Goal: Task Accomplishment & Management: Manage account settings

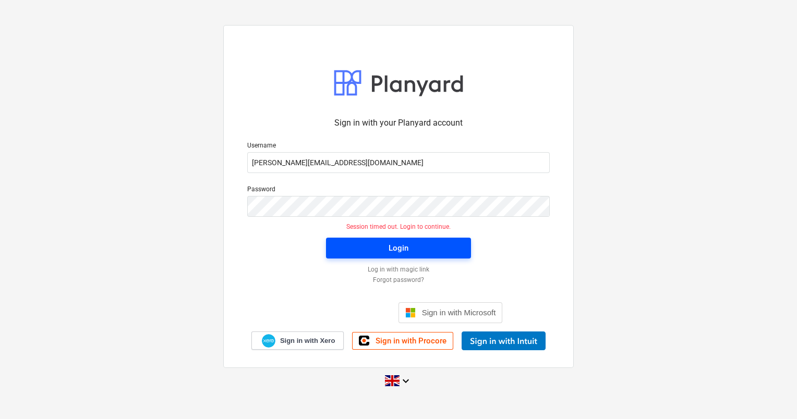
click at [401, 248] on div "Login" at bounding box center [399, 248] width 20 height 14
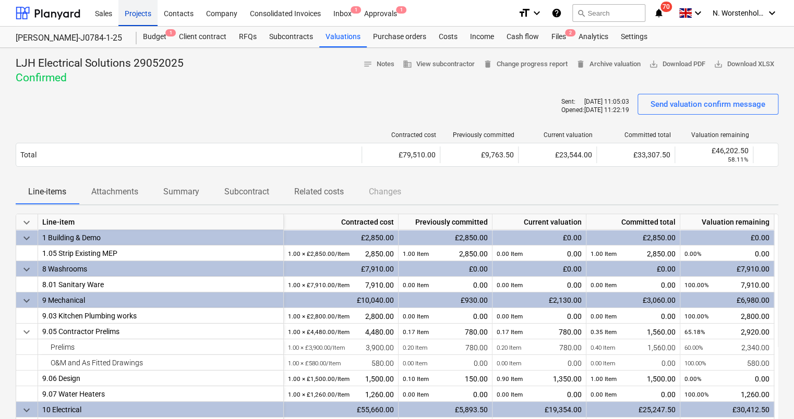
click at [136, 12] on div "Projects" at bounding box center [137, 12] width 39 height 27
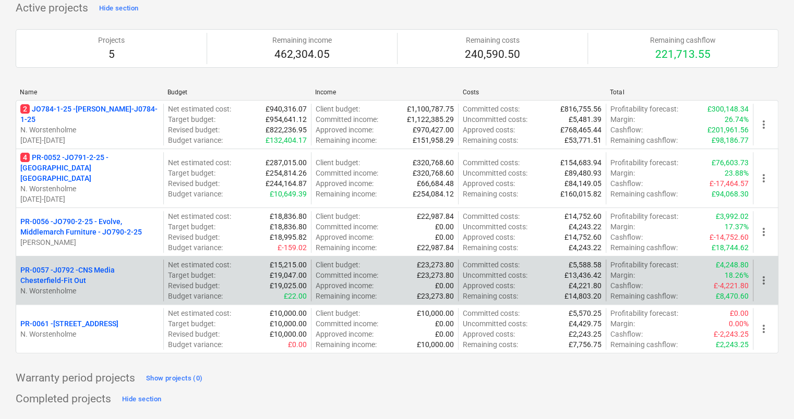
scroll to position [52, 0]
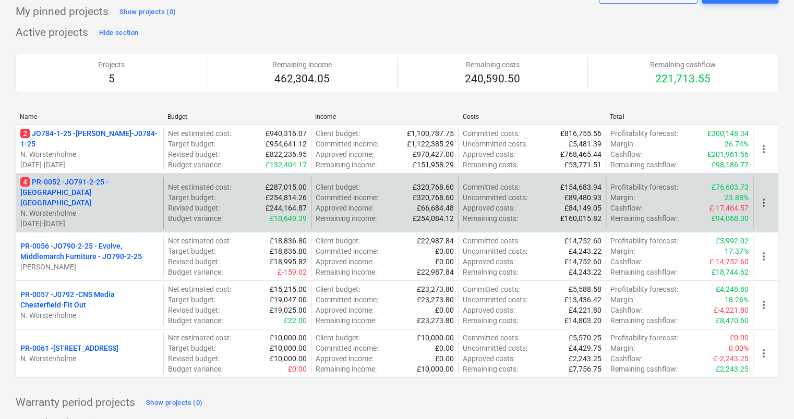
click at [114, 179] on p "4 PR-0052 - JO791-2-25 - [GEOGRAPHIC_DATA] [GEOGRAPHIC_DATA]" at bounding box center [89, 192] width 139 height 31
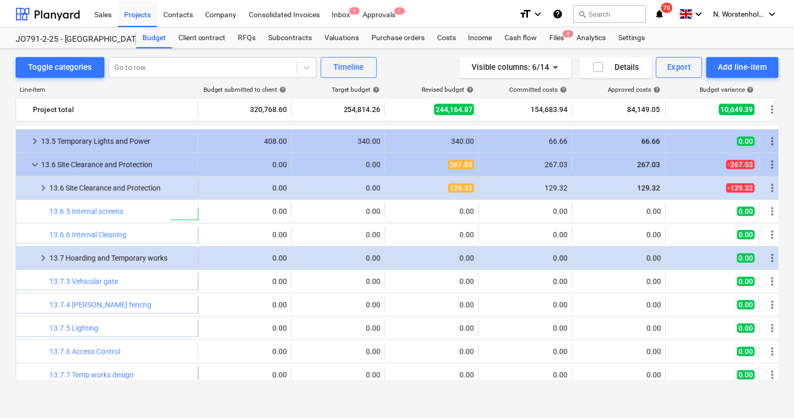
scroll to position [30, 0]
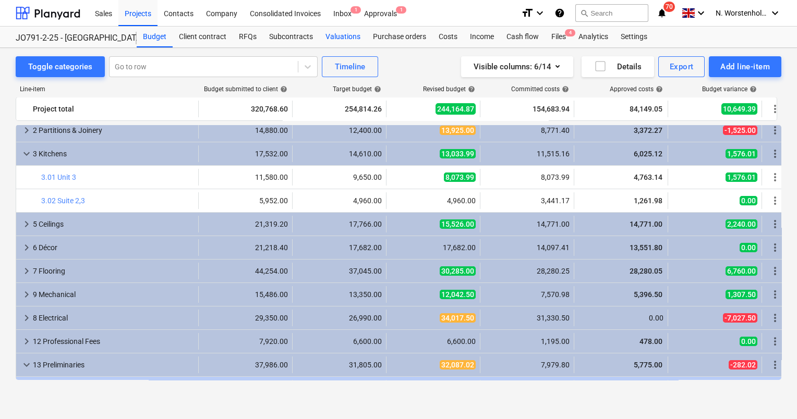
click at [343, 39] on div "Valuations" at bounding box center [342, 37] width 47 height 21
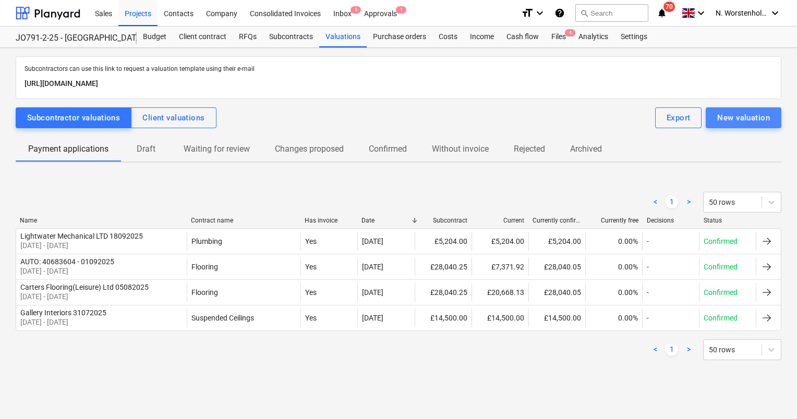
click at [736, 116] on div "New valuation" at bounding box center [743, 118] width 53 height 14
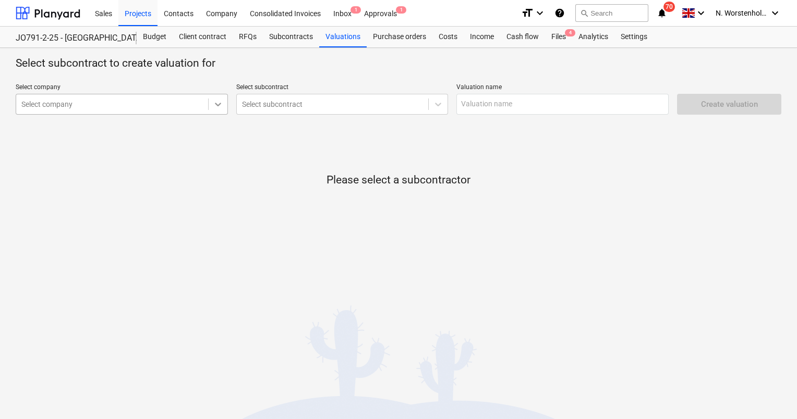
click at [221, 106] on icon at bounding box center [218, 104] width 10 height 10
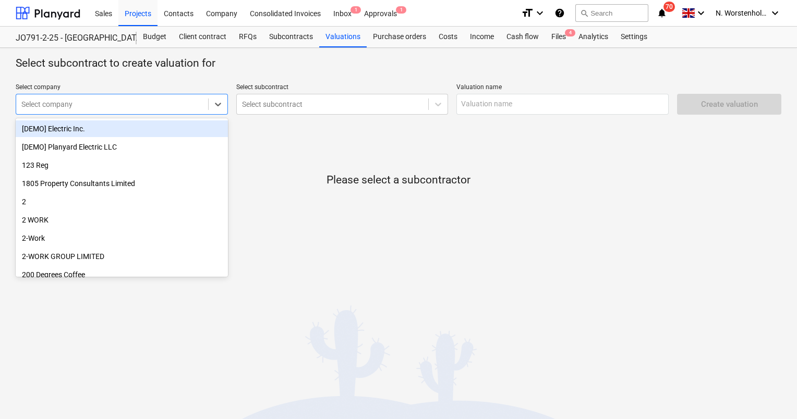
click at [135, 106] on div at bounding box center [111, 104] width 181 height 10
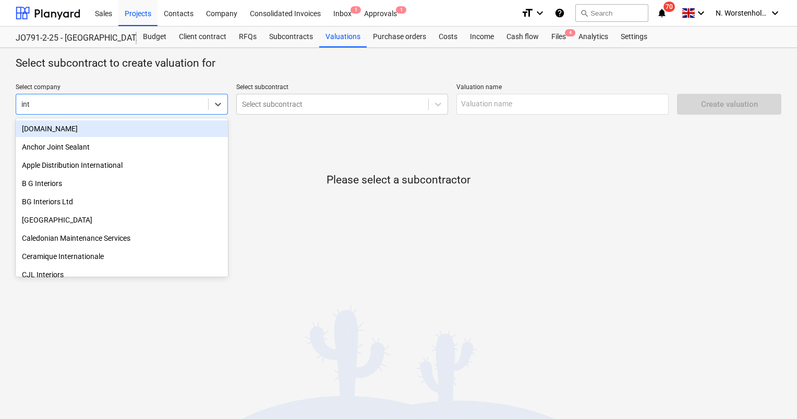
type input "inta"
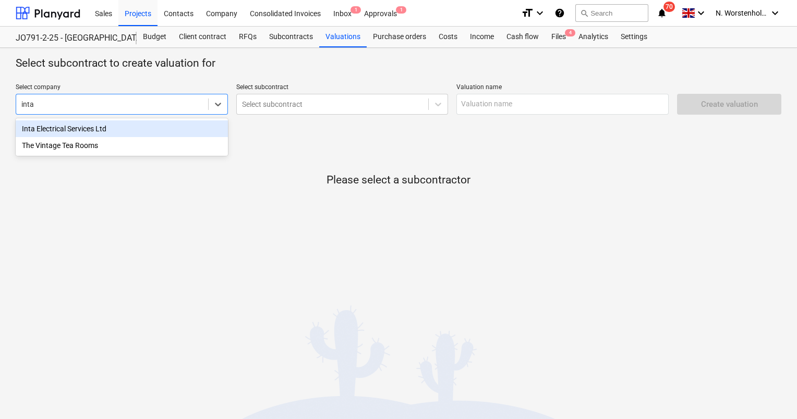
click at [86, 128] on div "Inta Electrical Services Ltd" at bounding box center [122, 128] width 212 height 17
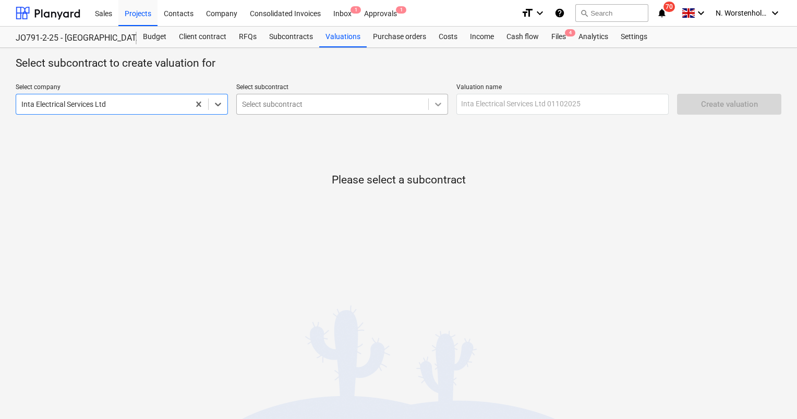
click at [435, 103] on icon at bounding box center [438, 105] width 6 height 4
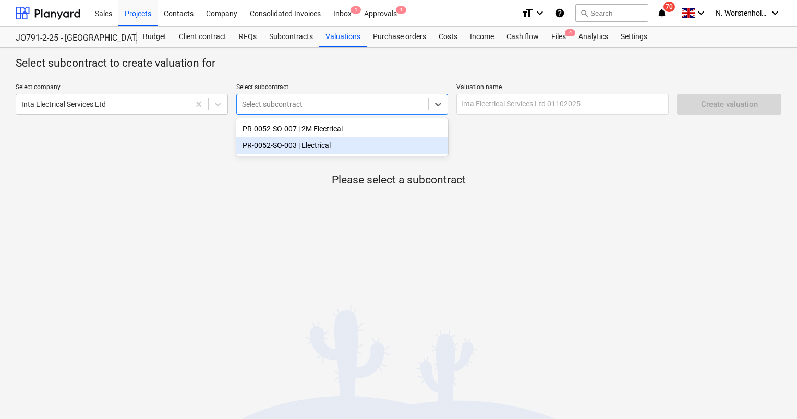
click at [307, 144] on div "PR-0052-SO-003 | Electrical" at bounding box center [342, 145] width 212 height 17
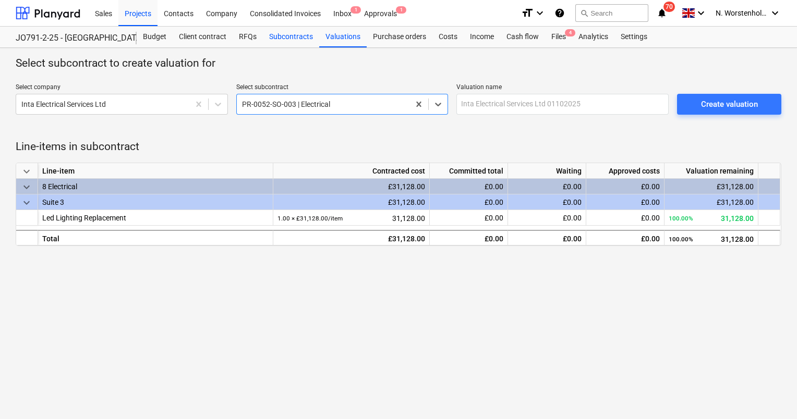
click at [274, 35] on div "Subcontracts" at bounding box center [291, 37] width 56 height 21
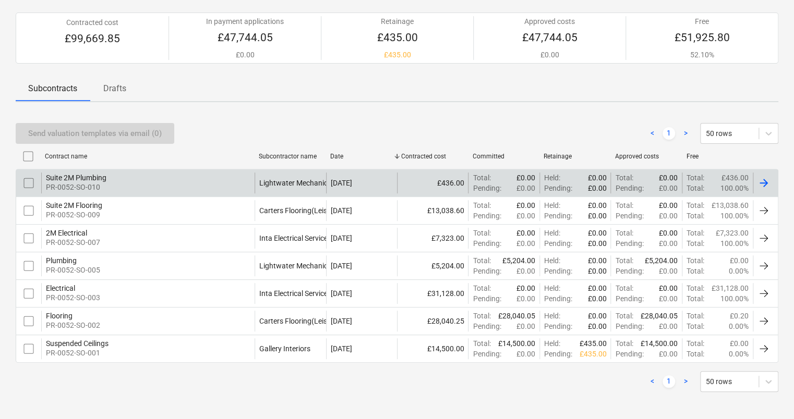
scroll to position [86, 0]
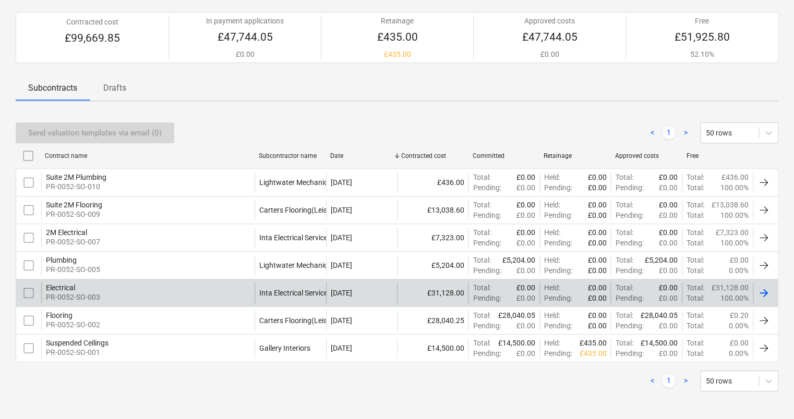
click at [61, 284] on div "Electrical" at bounding box center [73, 288] width 54 height 8
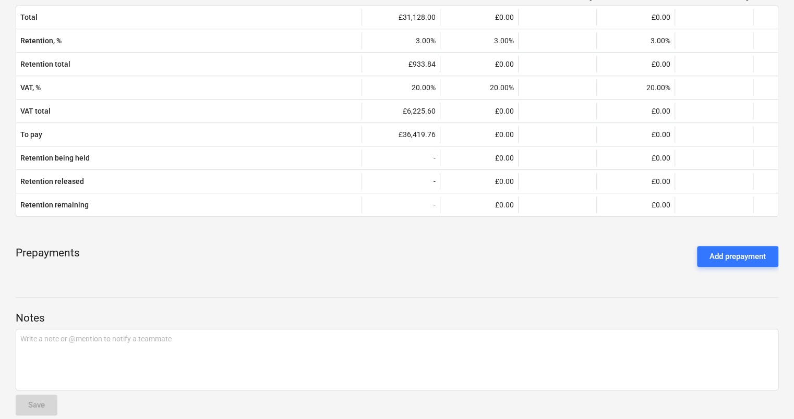
scroll to position [243, 0]
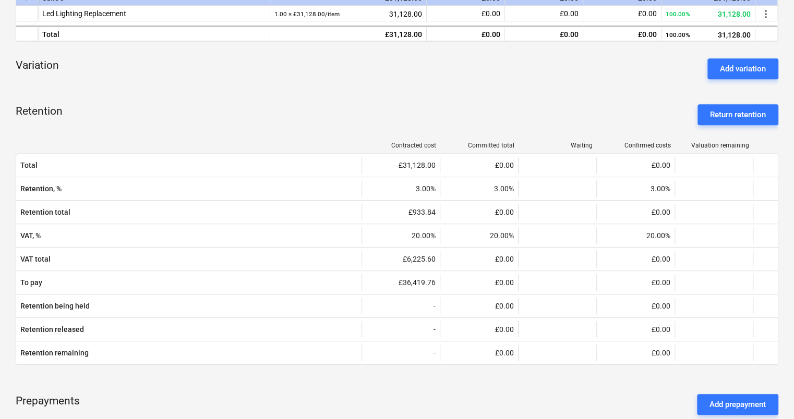
click at [752, 66] on div "Add variation" at bounding box center [743, 69] width 46 height 14
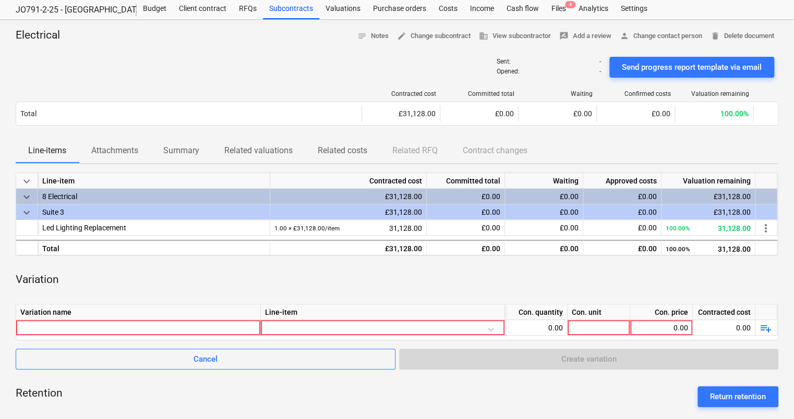
scroll to position [52, 0]
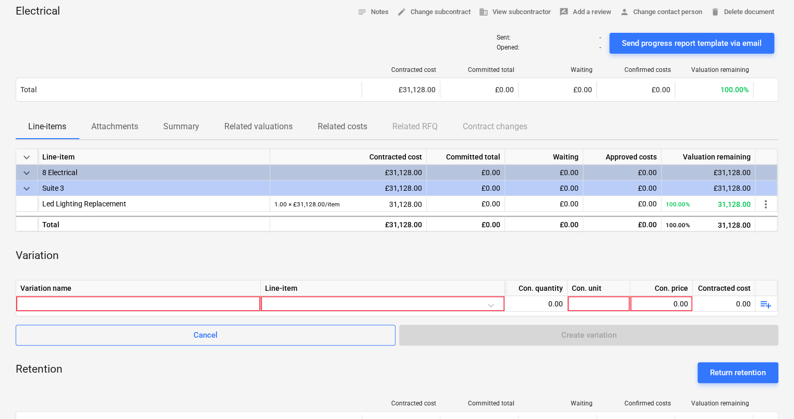
click at [27, 171] on span "keyboard_arrow_down" at bounding box center [26, 173] width 13 height 13
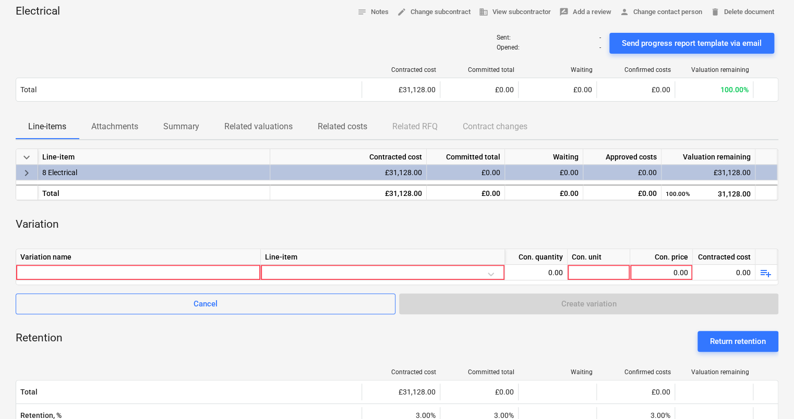
click at [21, 171] on span "keyboard_arrow_right" at bounding box center [26, 173] width 13 height 13
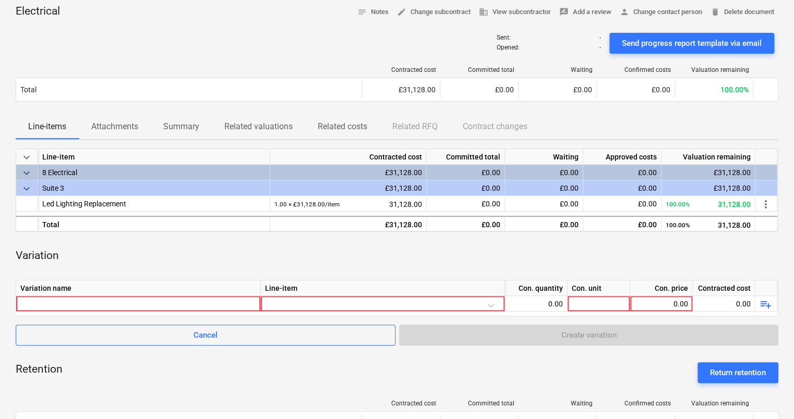
click at [27, 156] on span "keyboard_arrow_down" at bounding box center [26, 157] width 13 height 13
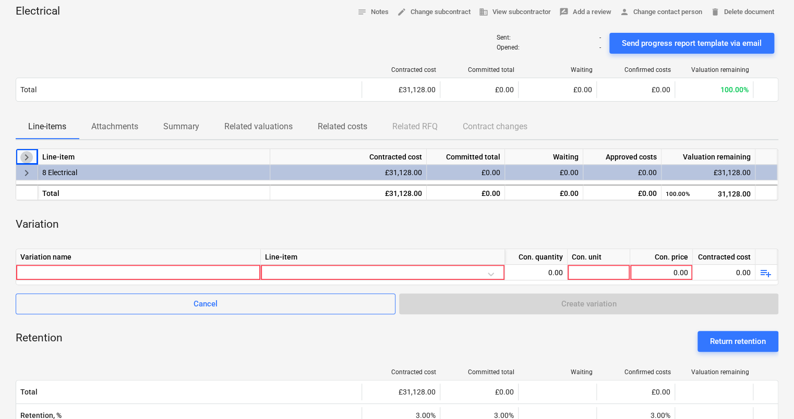
click at [27, 160] on span "keyboard_arrow_right" at bounding box center [26, 157] width 13 height 13
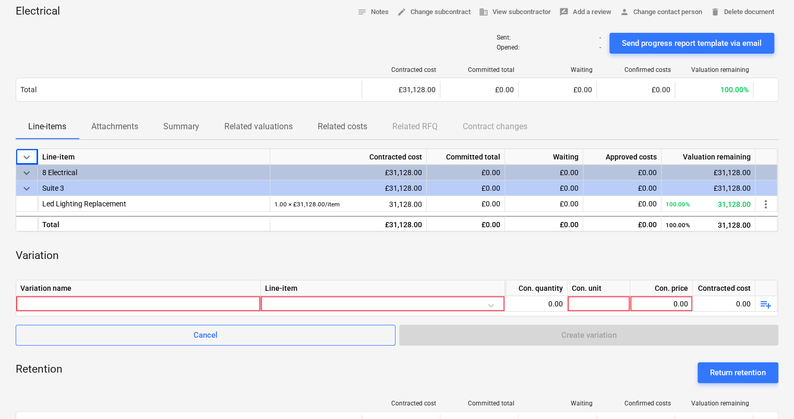
click at [26, 175] on span "keyboard_arrow_down" at bounding box center [26, 173] width 13 height 13
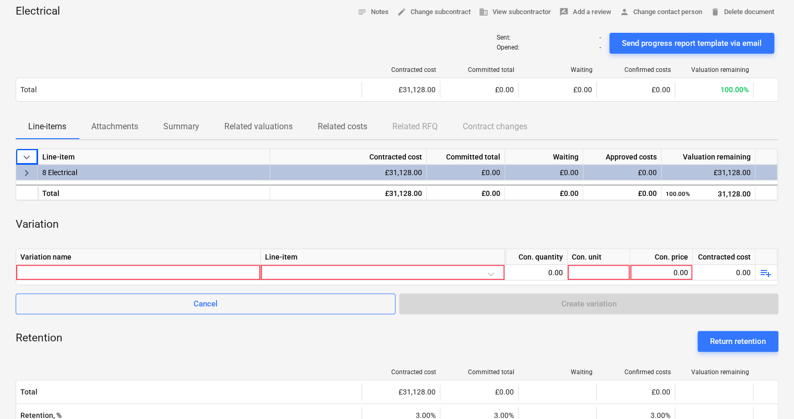
click at [25, 171] on span "keyboard_arrow_right" at bounding box center [26, 173] width 13 height 13
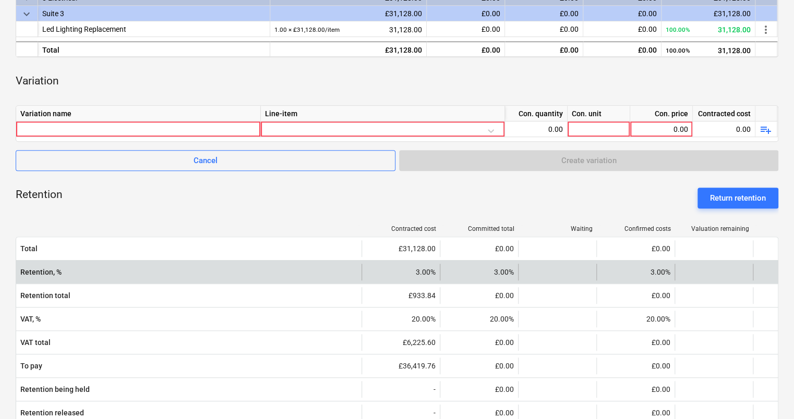
scroll to position [261, 0]
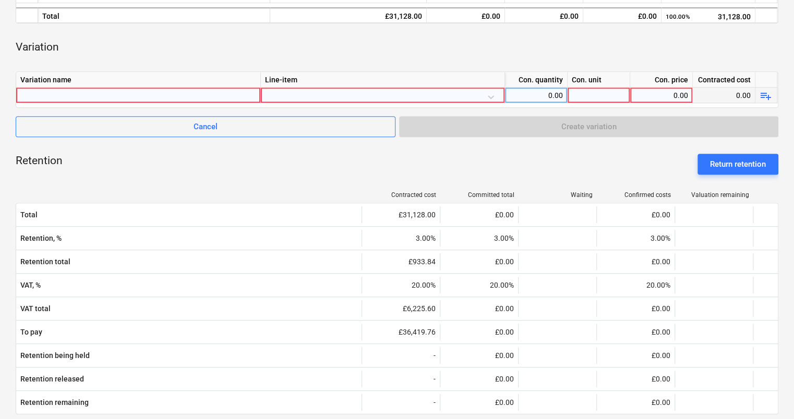
click at [60, 93] on div at bounding box center [138, 95] width 236 height 15
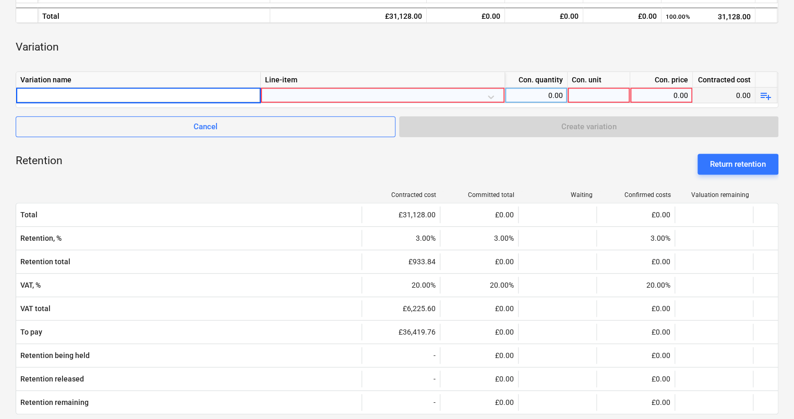
type input "Fire Alarm - Unit 3 - install metal tie wraps through ceiling void to get cable…"
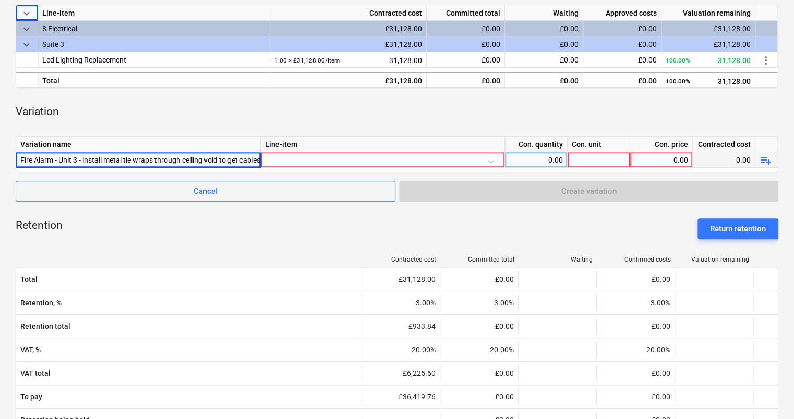
scroll to position [156, 0]
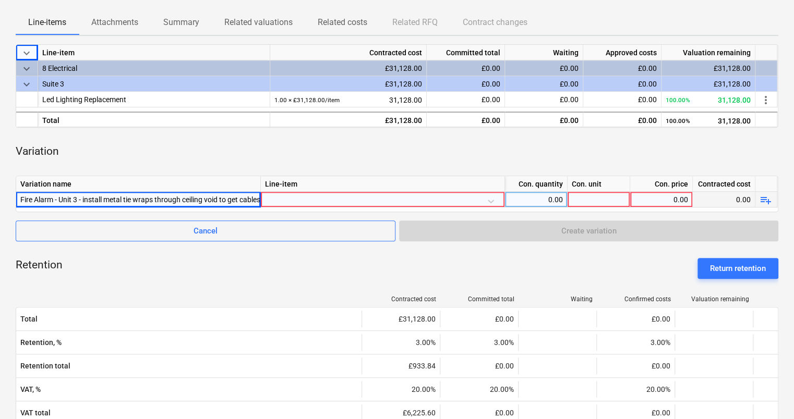
click at [491, 198] on div at bounding box center [382, 201] width 235 height 18
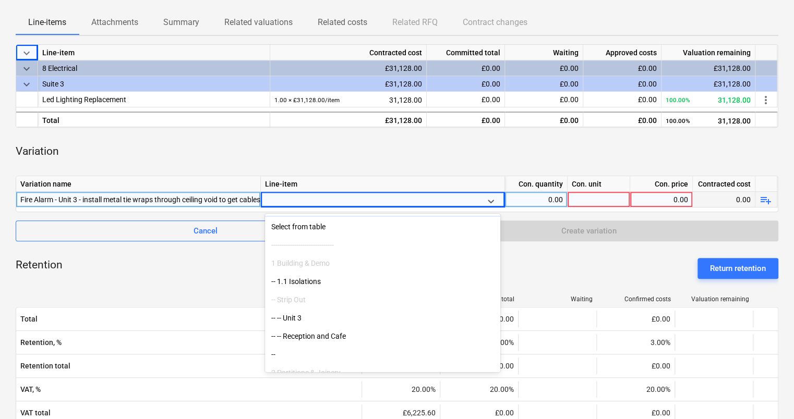
scroll to position [52, 0]
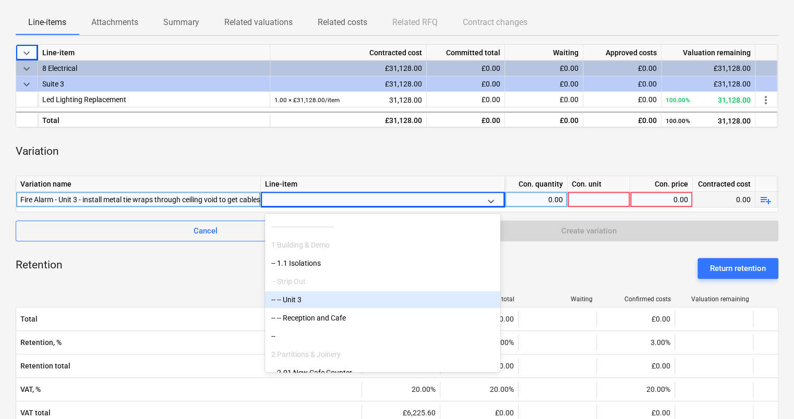
click at [287, 305] on div "-- -- Unit 3" at bounding box center [382, 300] width 235 height 17
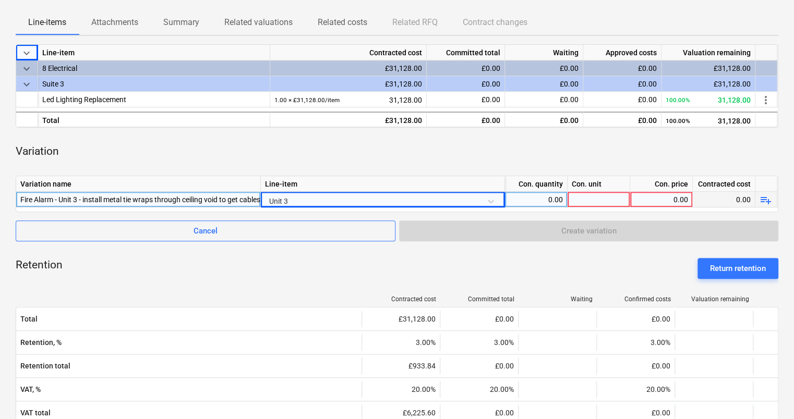
click at [541, 195] on div "0.00" at bounding box center [536, 200] width 54 height 16
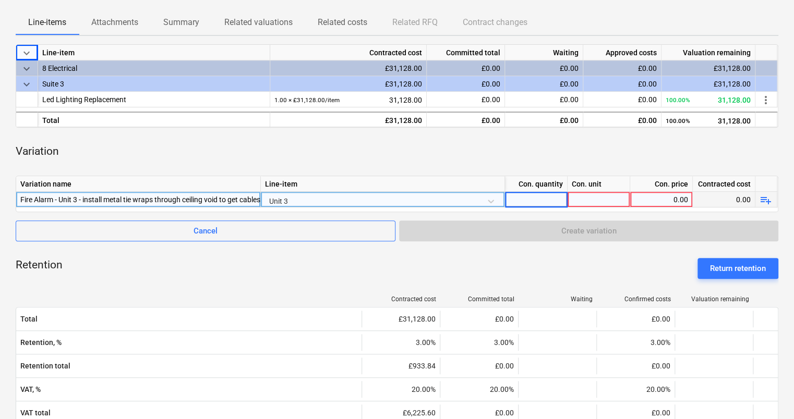
type input "1"
click at [587, 200] on div at bounding box center [598, 200] width 63 height 16
type input "948"
click at [680, 259] on div "Retention Return retention" at bounding box center [397, 269] width 762 height 38
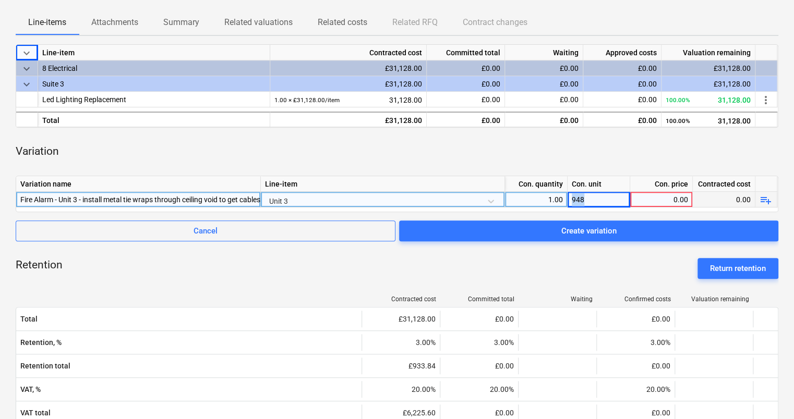
drag, startPoint x: 584, startPoint y: 200, endPoint x: 568, endPoint y: 202, distance: 15.8
click at [568, 202] on div "948" at bounding box center [598, 200] width 63 height 16
click at [607, 196] on input at bounding box center [598, 199] width 62 height 15
click at [646, 198] on div "0.00" at bounding box center [661, 200] width 54 height 16
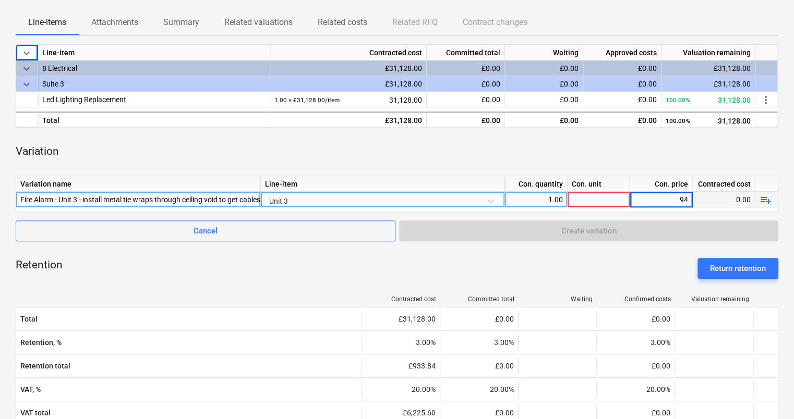
type input "948"
click at [600, 201] on div at bounding box center [598, 200] width 63 height 16
click at [611, 264] on div "Retention Return retention" at bounding box center [397, 269] width 762 height 38
click at [765, 201] on span "playlist_add" at bounding box center [765, 200] width 13 height 13
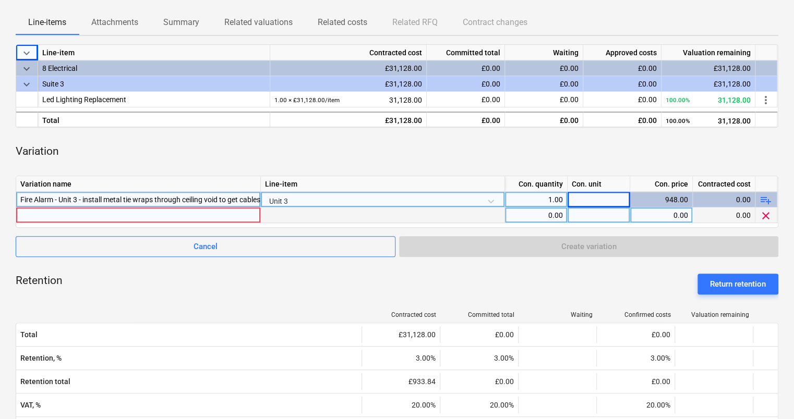
click at [95, 216] on div at bounding box center [138, 215] width 236 height 15
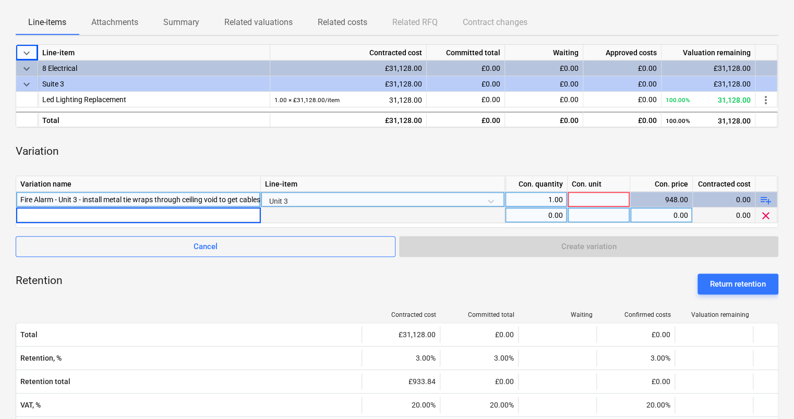
type input "Unit 3 - Replace 2 nr socket outlets with black type and add 1 nr socket chased…"
click at [548, 217] on div "0.00" at bounding box center [536, 216] width 54 height 16
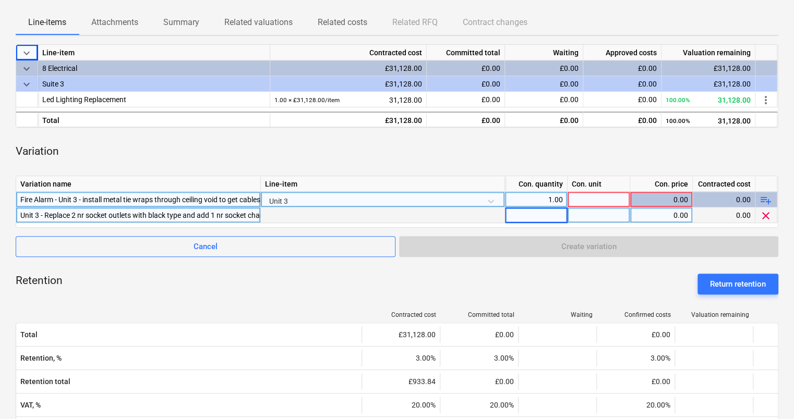
type input "1"
click at [650, 214] on div "0.00" at bounding box center [661, 216] width 54 height 16
click at [666, 214] on input "396" at bounding box center [661, 215] width 62 height 15
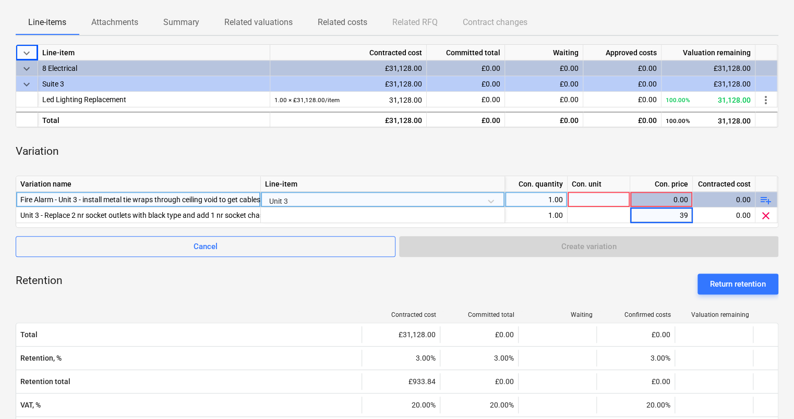
type input "3"
type input "589"
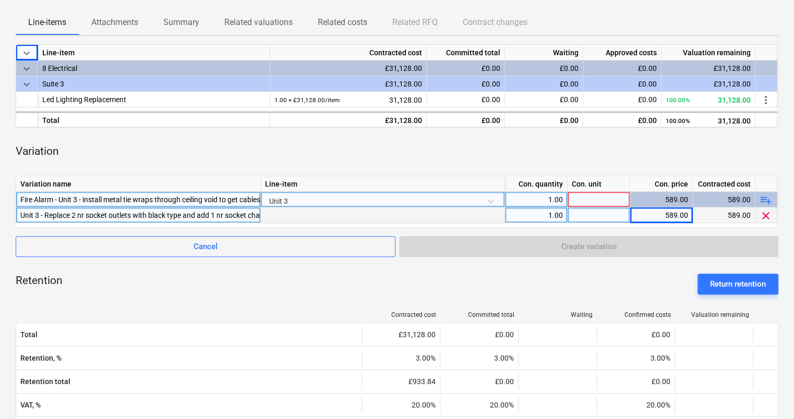
click at [181, 216] on div "Unit 3 - Replace 2 nr socket outlets with black type and add 1 nr socket chased…" at bounding box center [138, 215] width 236 height 15
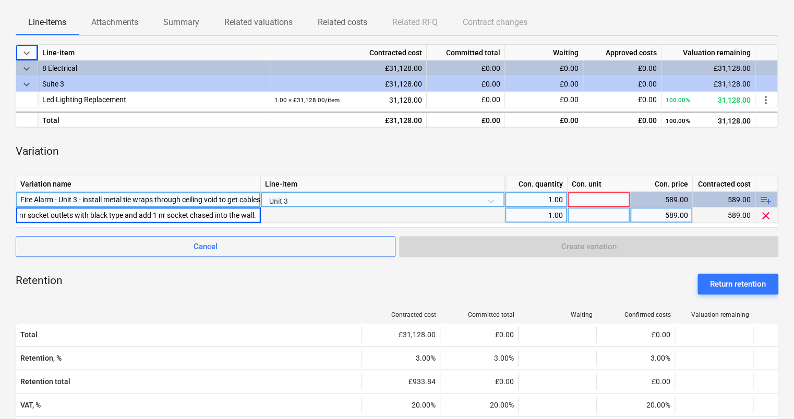
click at [766, 198] on span "playlist_add" at bounding box center [765, 200] width 13 height 13
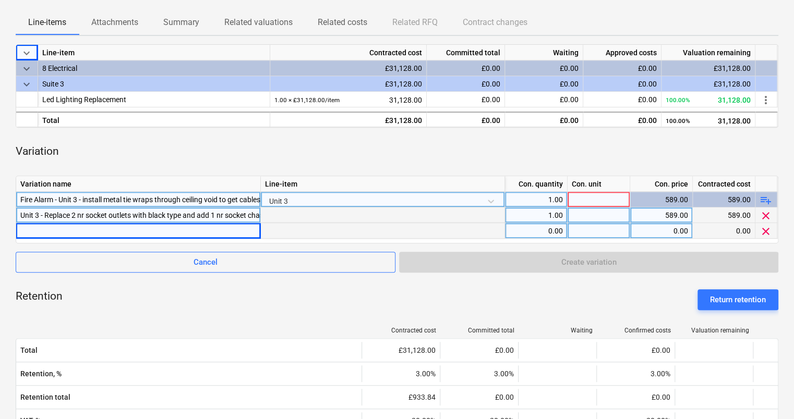
drag, startPoint x: 79, startPoint y: 236, endPoint x: 56, endPoint y: 230, distance: 23.8
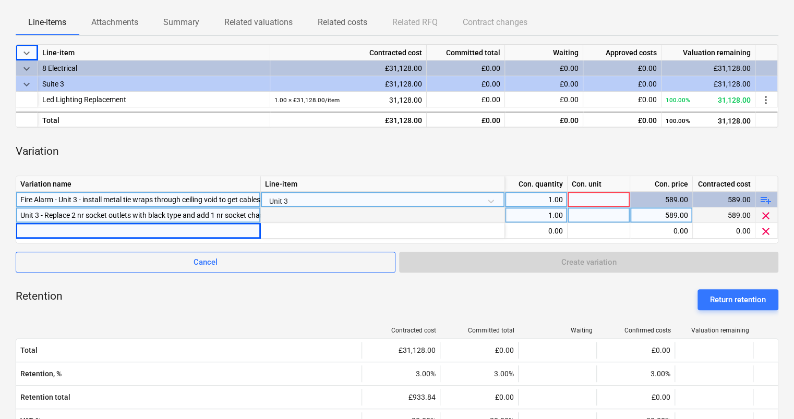
drag, startPoint x: 56, startPoint y: 230, endPoint x: 326, endPoint y: 222, distance: 270.3
click at [325, 222] on div at bounding box center [383, 216] width 244 height 16
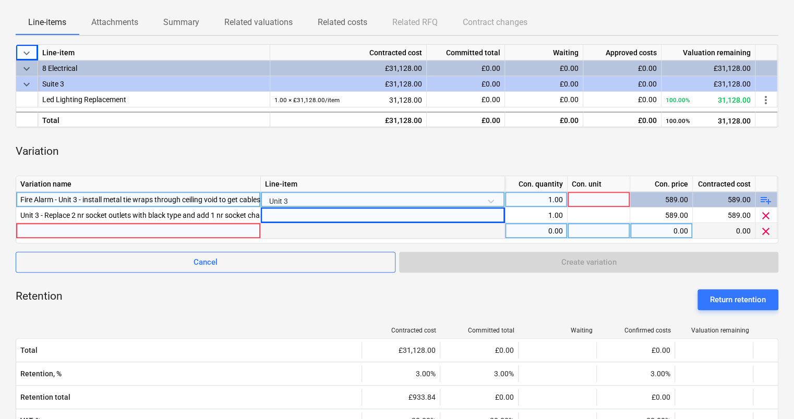
click at [211, 231] on div at bounding box center [138, 230] width 236 height 15
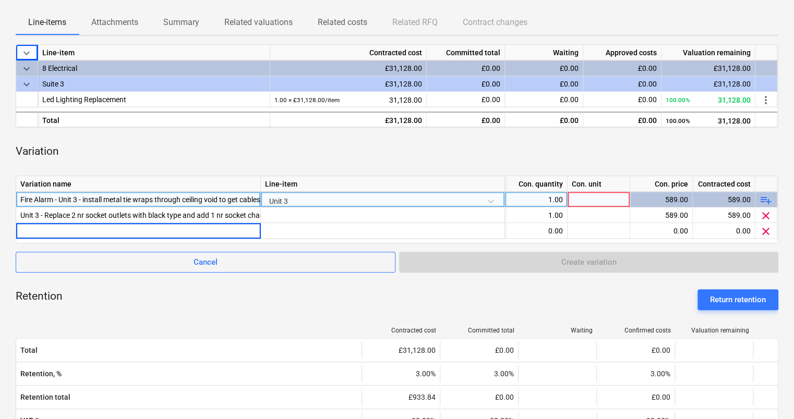
type input "New power to tea-point - Unit 2.3, consisting of 1 x water htr spur, dishwasher…"
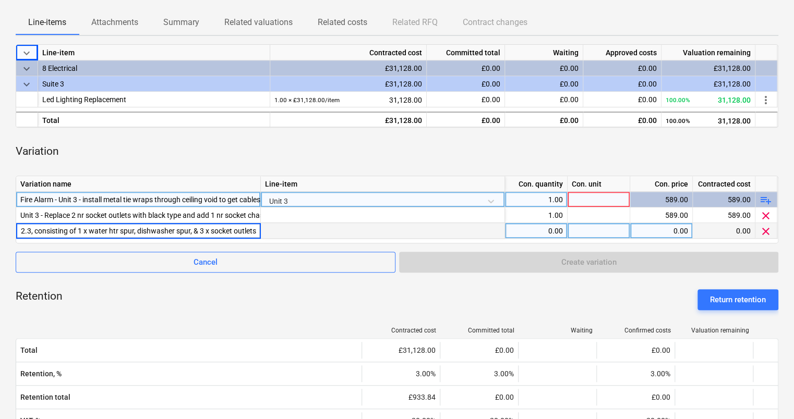
click at [548, 232] on div "0.00" at bounding box center [536, 231] width 54 height 16
type input "1"
click at [650, 234] on div "0.00" at bounding box center [661, 231] width 54 height 16
type input "1644"
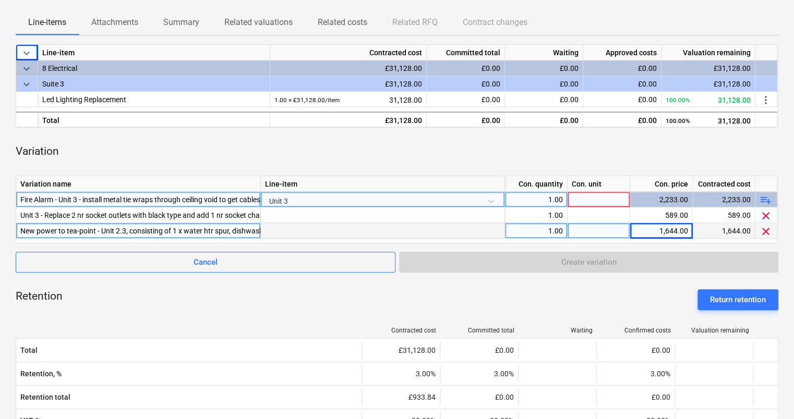
click at [636, 289] on div "Retention Return retention" at bounding box center [397, 300] width 762 height 38
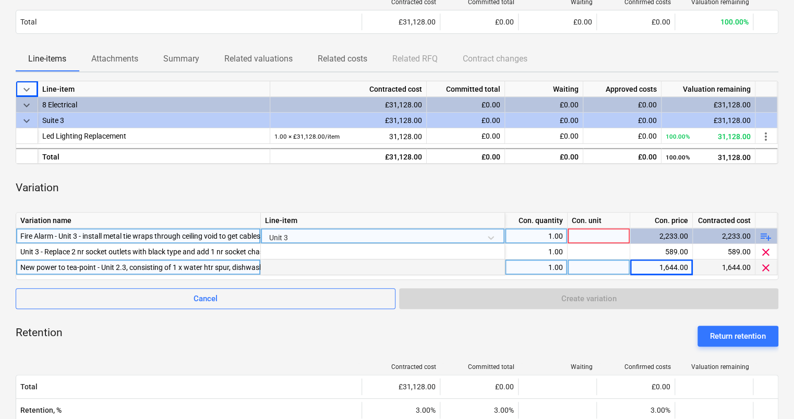
scroll to position [156, 0]
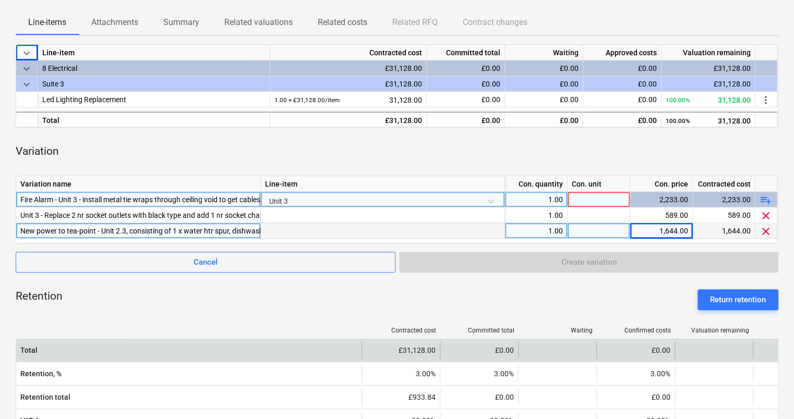
click at [602, 343] on div "£0.00" at bounding box center [635, 350] width 78 height 17
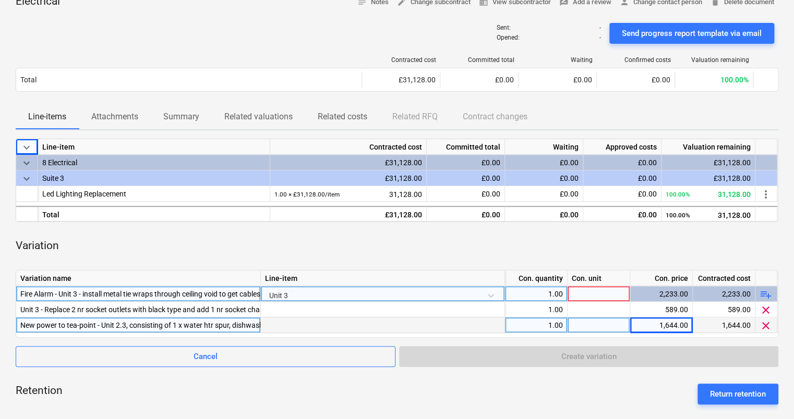
scroll to position [0, 0]
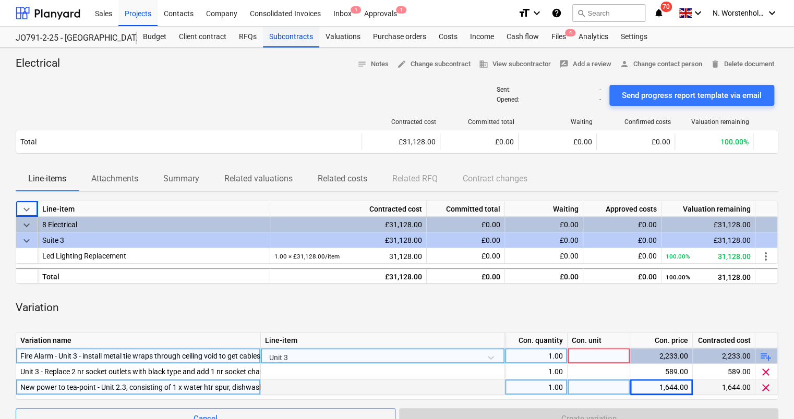
click at [288, 34] on div "Subcontracts" at bounding box center [291, 37] width 56 height 21
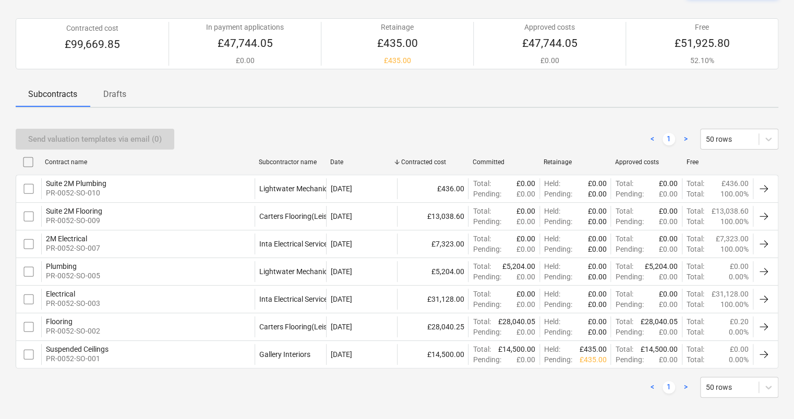
scroll to position [86, 0]
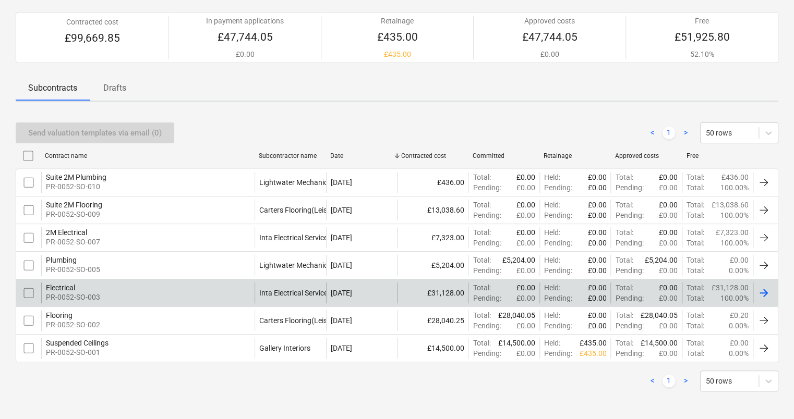
click at [62, 285] on div "Electrical" at bounding box center [73, 288] width 54 height 8
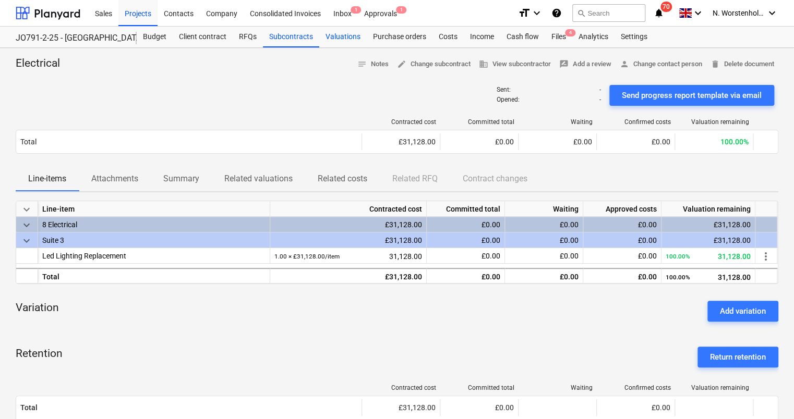
click at [345, 30] on div "Valuations" at bounding box center [342, 37] width 47 height 21
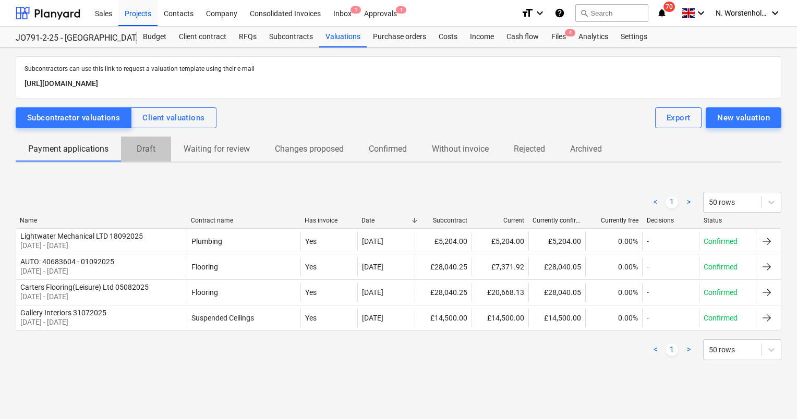
click at [151, 150] on p "Draft" at bounding box center [146, 149] width 25 height 13
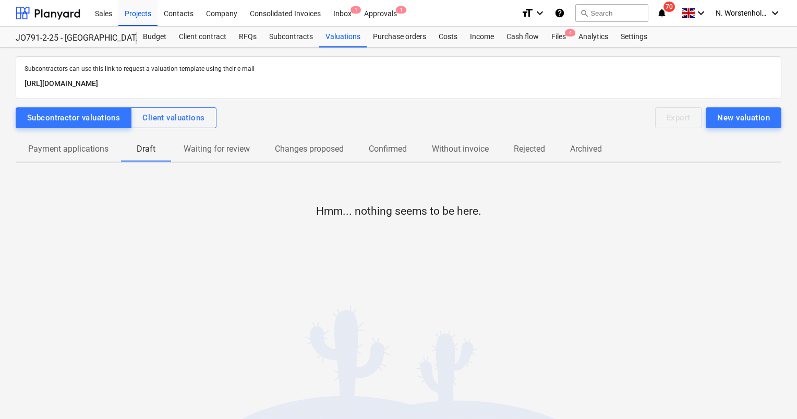
click at [65, 151] on p "Payment applications" at bounding box center [68, 149] width 80 height 13
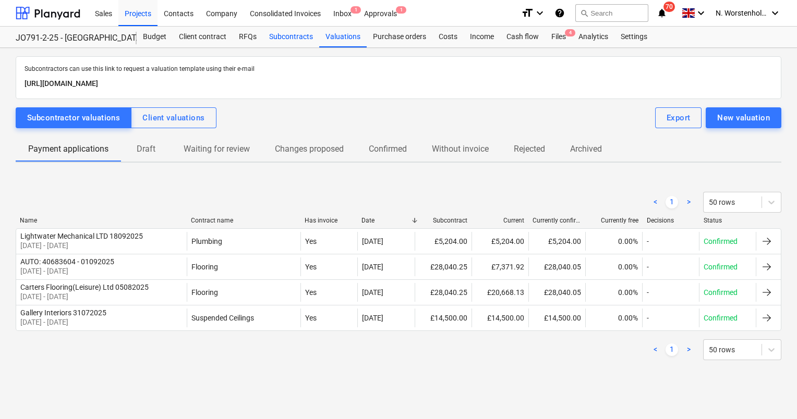
click at [292, 33] on div "Subcontracts" at bounding box center [291, 37] width 56 height 21
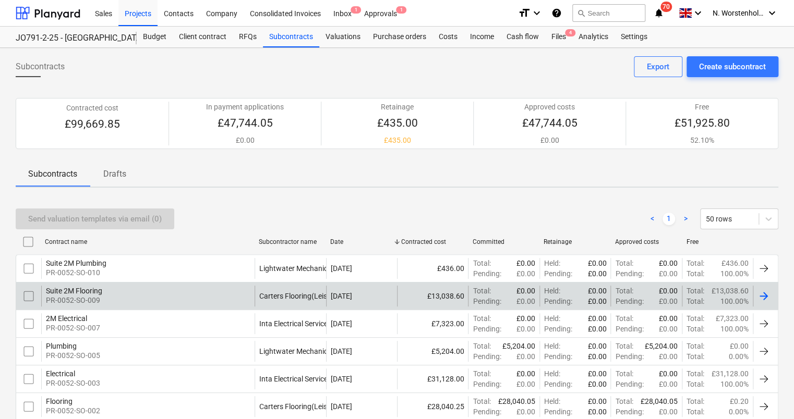
scroll to position [52, 0]
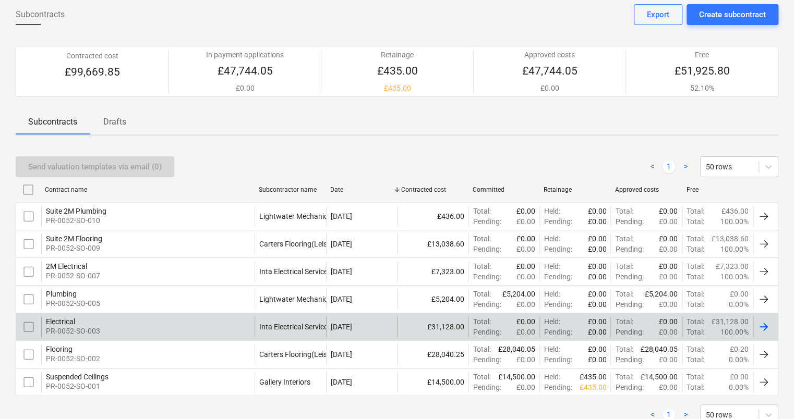
click at [69, 318] on div "Electrical" at bounding box center [73, 322] width 54 height 8
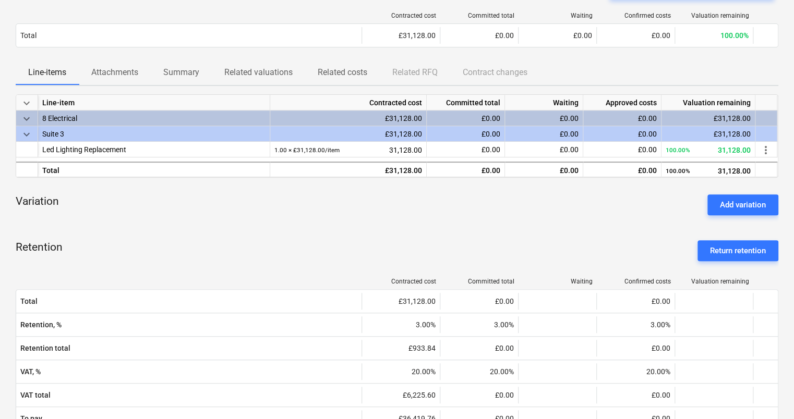
scroll to position [104, 0]
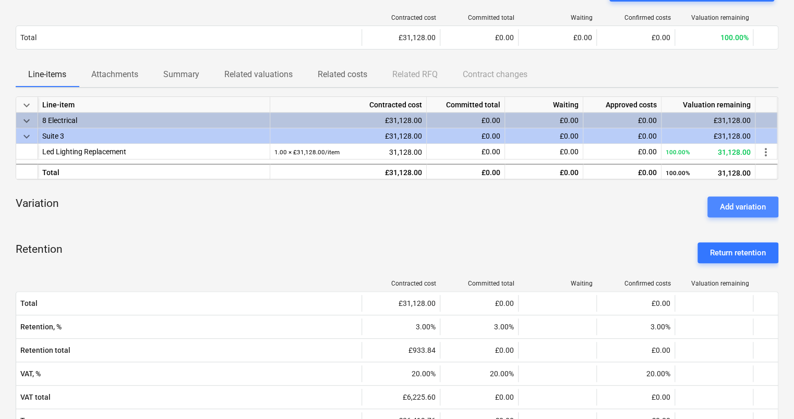
click at [754, 205] on div "Add variation" at bounding box center [743, 207] width 46 height 14
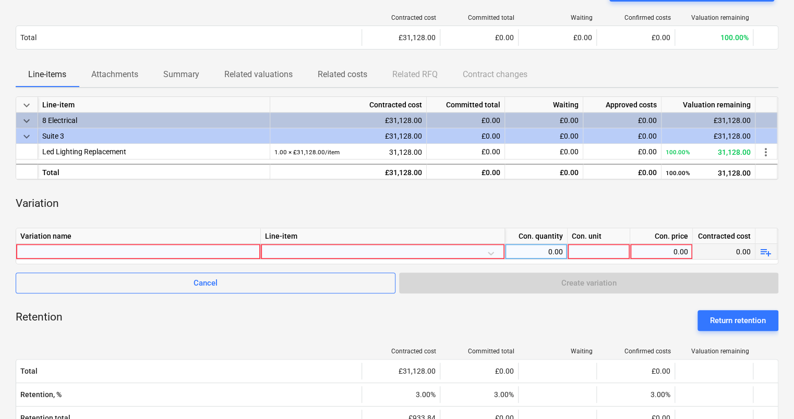
click at [78, 252] on div at bounding box center [138, 251] width 236 height 15
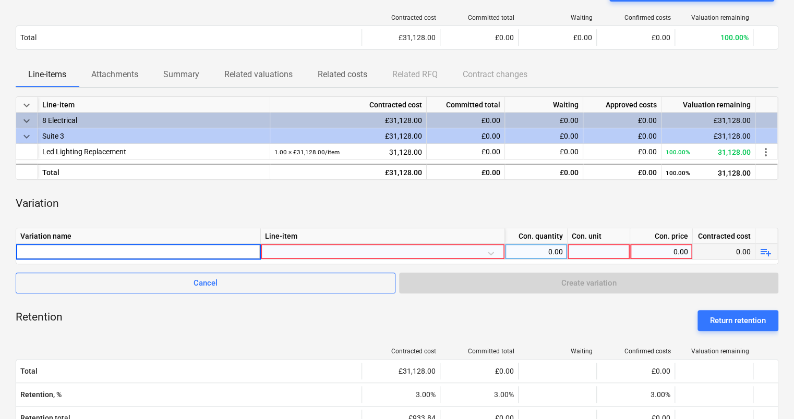
type input "Fire Alarm - Unit 3 - install metal tie wraps through ceiling void to get cable…"
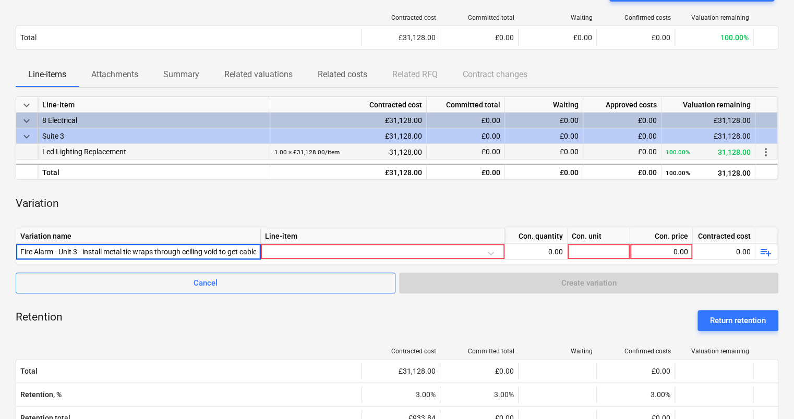
scroll to position [0, 161]
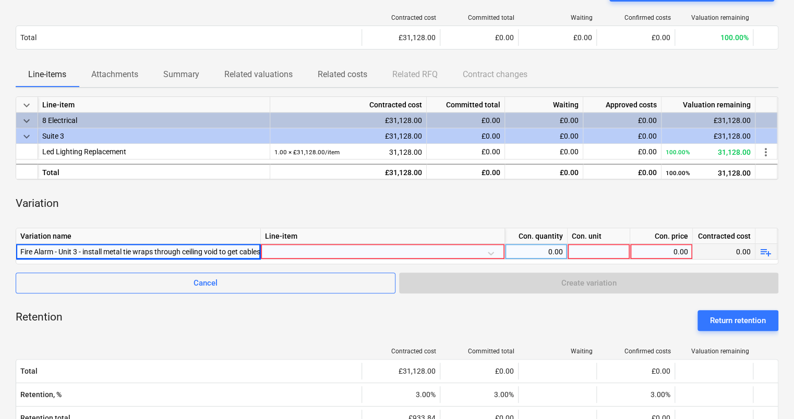
click at [427, 250] on div at bounding box center [382, 253] width 235 height 18
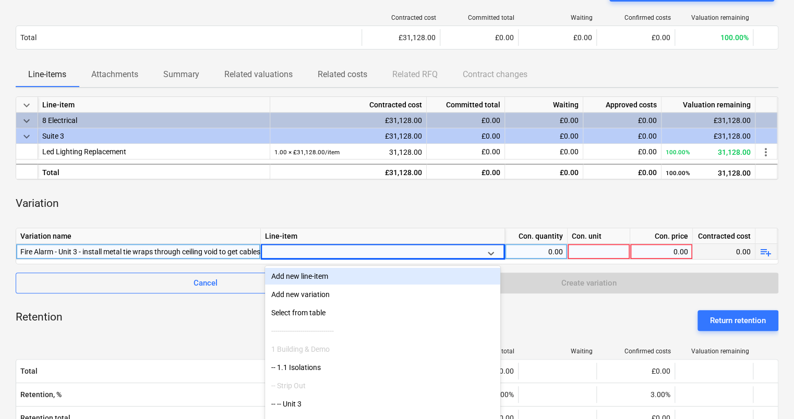
scroll to position [113, 0]
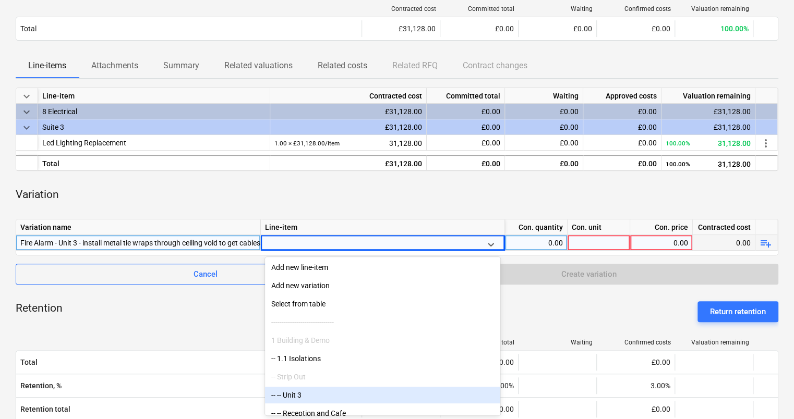
click at [295, 398] on div "-- -- Unit 3" at bounding box center [382, 395] width 235 height 17
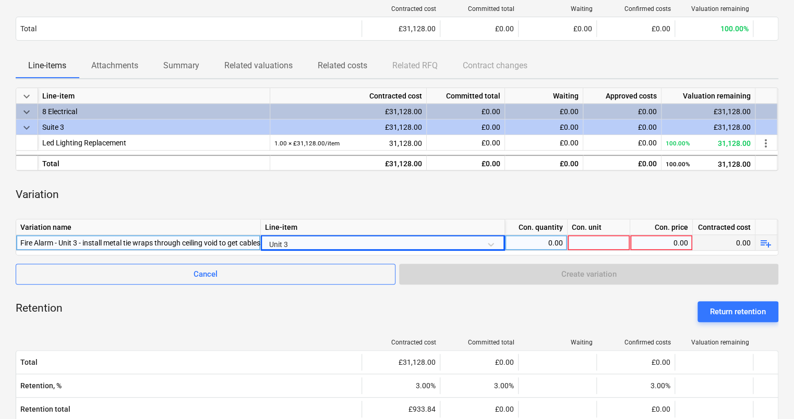
click at [548, 242] on div "0.00" at bounding box center [536, 243] width 54 height 16
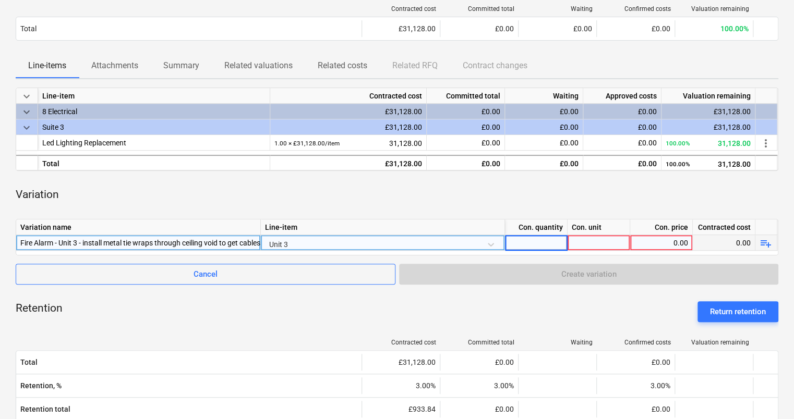
type input "1"
click at [641, 239] on div "0.00" at bounding box center [661, 243] width 54 height 16
type input "948"
click at [771, 244] on div "playlist_add" at bounding box center [766, 243] width 22 height 16
click at [765, 244] on span "playlist_add" at bounding box center [765, 243] width 13 height 13
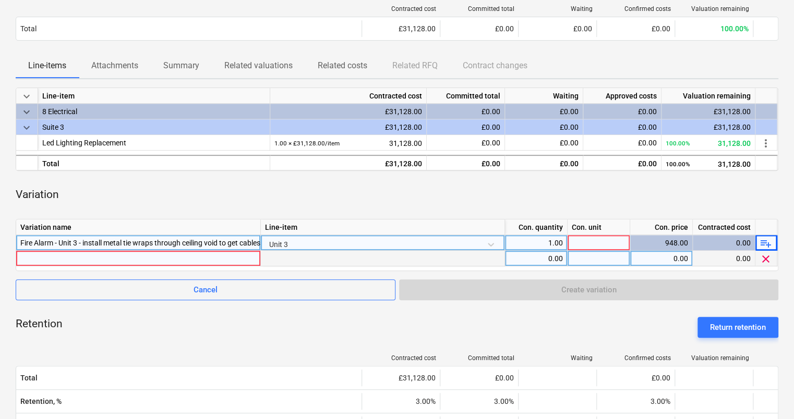
click at [87, 258] on div at bounding box center [138, 258] width 236 height 15
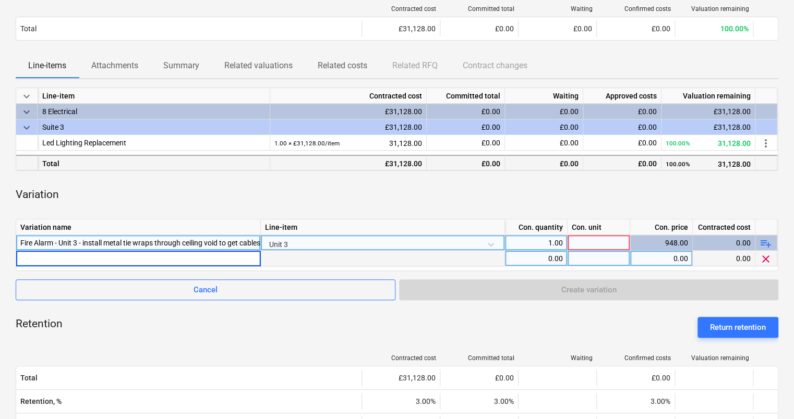
type input "Unit 3 - Replace 2 nr socket outlets with black type and add 1 nr socket chased…"
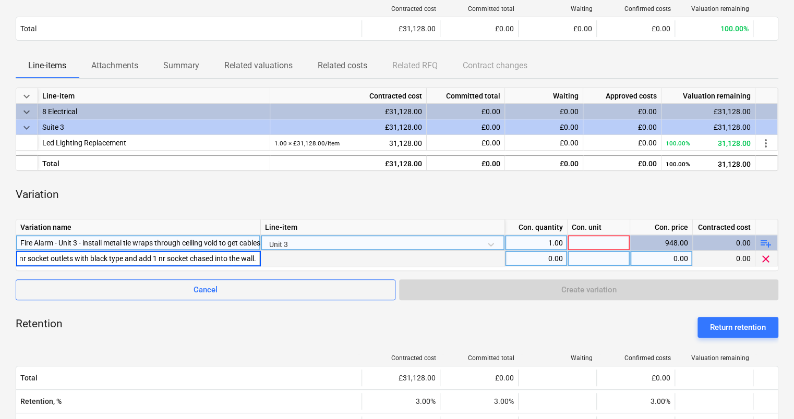
click at [524, 261] on div "0.00" at bounding box center [536, 259] width 54 height 16
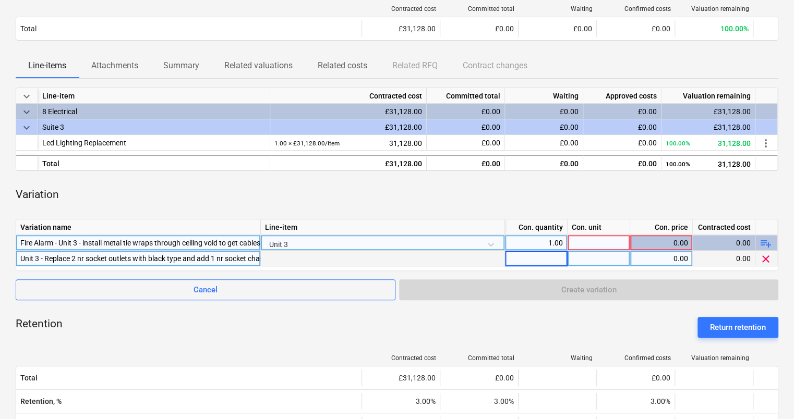
type input "1"
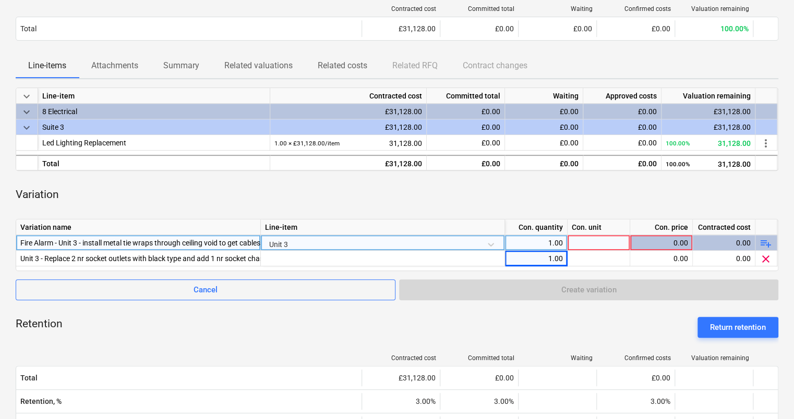
click at [663, 238] on div "0.00" at bounding box center [661, 243] width 54 height 16
click at [600, 248] on div at bounding box center [598, 243] width 63 height 16
type input "948"
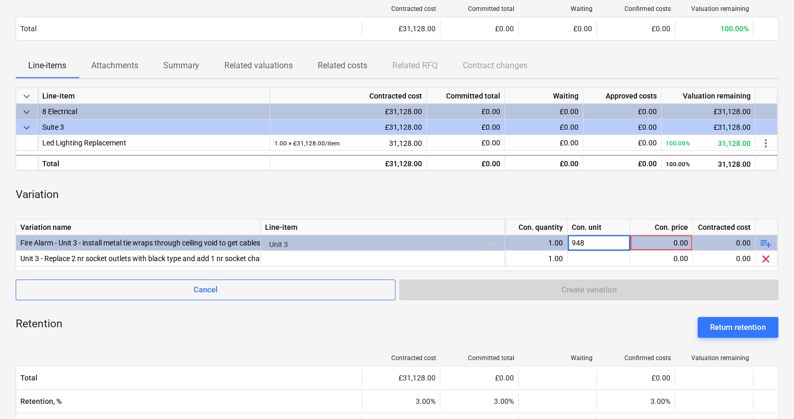
click at [656, 270] on div "Variation name Line-item Con. quantity Con. unit Con. price Contracted cost Fir…" at bounding box center [397, 245] width 762 height 52
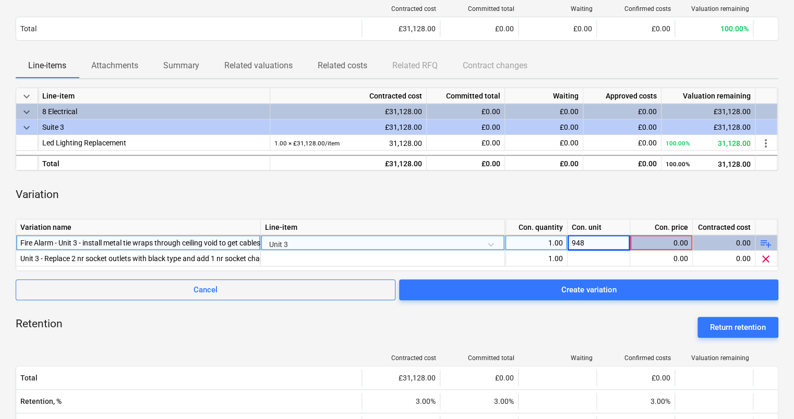
click at [675, 239] on div "0.00" at bounding box center [661, 243] width 54 height 16
click at [673, 235] on div "0.00" at bounding box center [661, 243] width 54 height 16
click at [680, 242] on div "0.00" at bounding box center [661, 243] width 54 height 16
drag, startPoint x: 671, startPoint y: 243, endPoint x: 693, endPoint y: 241, distance: 22.0
click at [0, 0] on div "Fire Alarm - Unit 3 - install metal tie wraps through ceiling void to get cable…" at bounding box center [0, 0] width 0 height 0
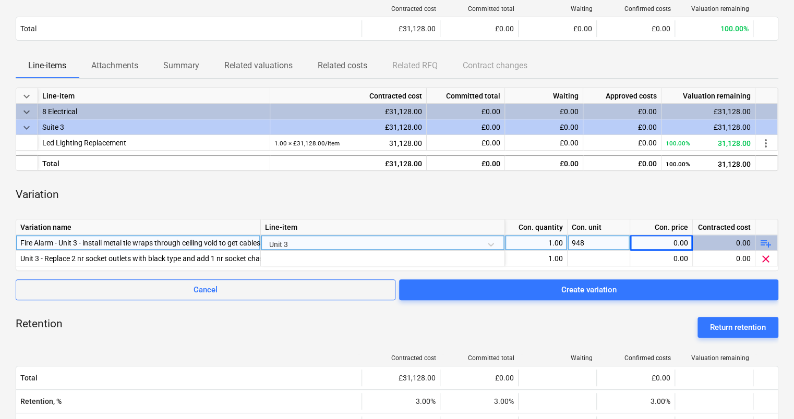
drag, startPoint x: 693, startPoint y: 241, endPoint x: 602, endPoint y: 239, distance: 90.8
click at [602, 239] on div "948" at bounding box center [598, 243] width 63 height 16
click at [662, 236] on div "0.00" at bounding box center [661, 243] width 54 height 16
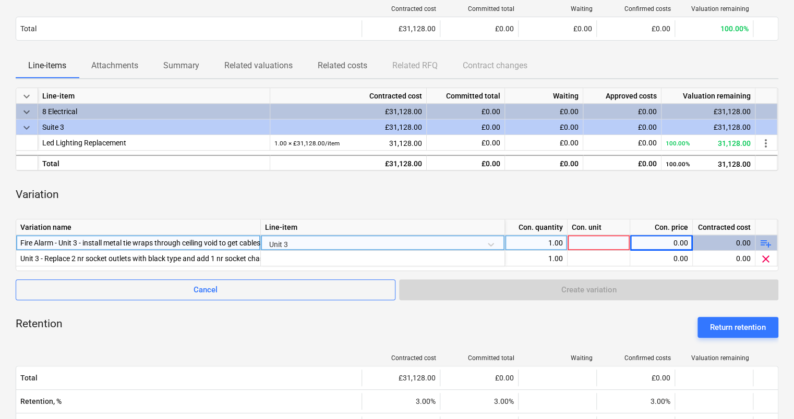
click at [673, 241] on div "0.00" at bounding box center [661, 243] width 54 height 16
click at [675, 239] on div "0.00" at bounding box center [661, 243] width 54 height 16
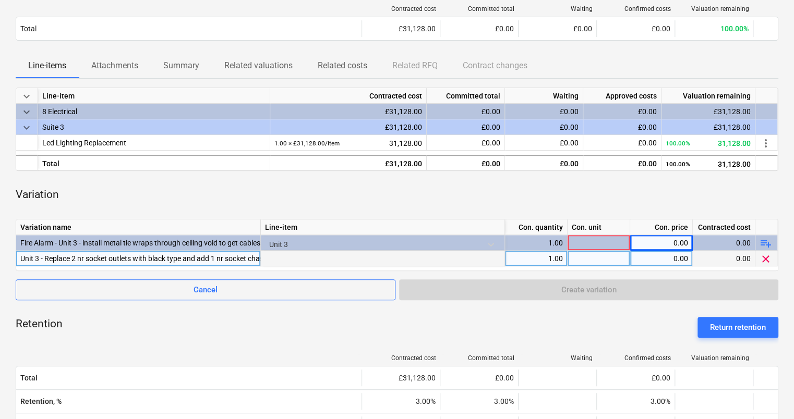
click at [623, 255] on div at bounding box center [598, 259] width 63 height 16
click at [650, 259] on div "0.00" at bounding box center [661, 259] width 54 height 16
type input "589"
click at [765, 242] on span "playlist_add" at bounding box center [765, 243] width 13 height 13
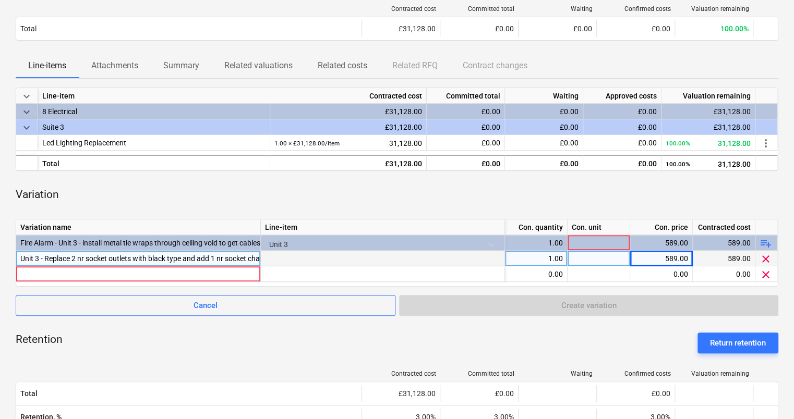
click at [646, 296] on div "Cancel Create variation" at bounding box center [397, 305] width 762 height 21
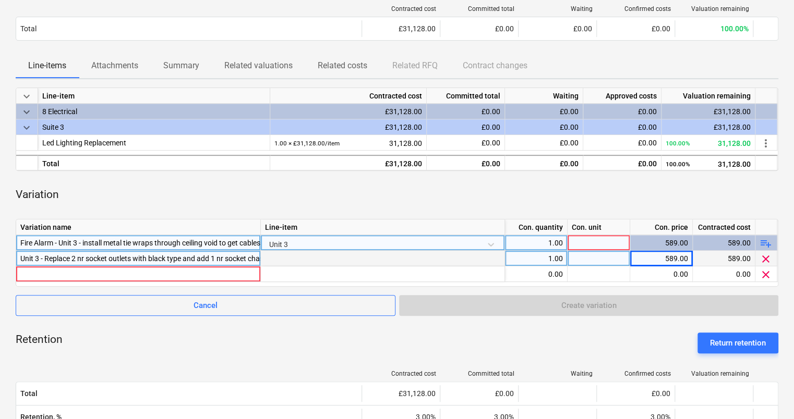
click at [165, 242] on div "Fire Alarm - Unit 3 - install metal tie wraps through ceiling void to get cable…" at bounding box center [138, 242] width 236 height 15
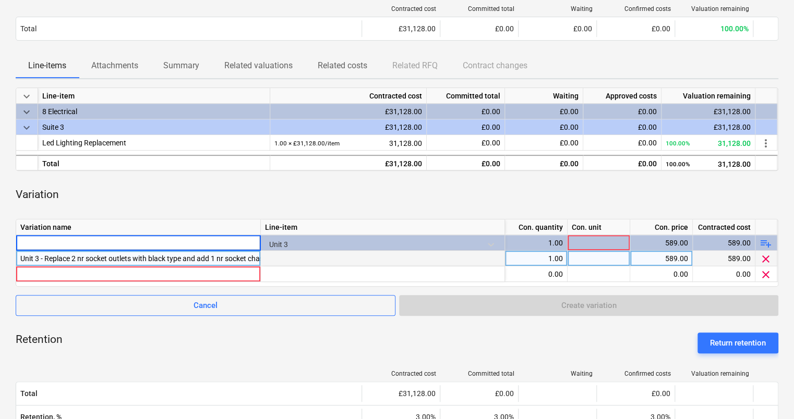
scroll to position [0, 0]
click at [407, 257] on div at bounding box center [383, 259] width 244 height 16
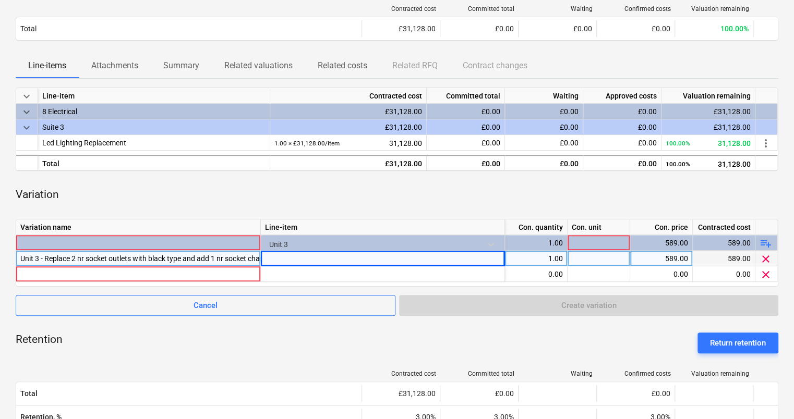
click at [766, 257] on span "clear" at bounding box center [765, 259] width 13 height 13
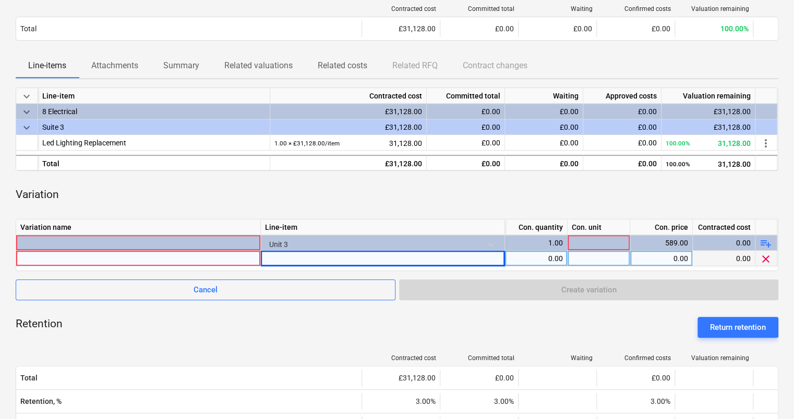
click at [765, 256] on span "clear" at bounding box center [765, 259] width 13 height 13
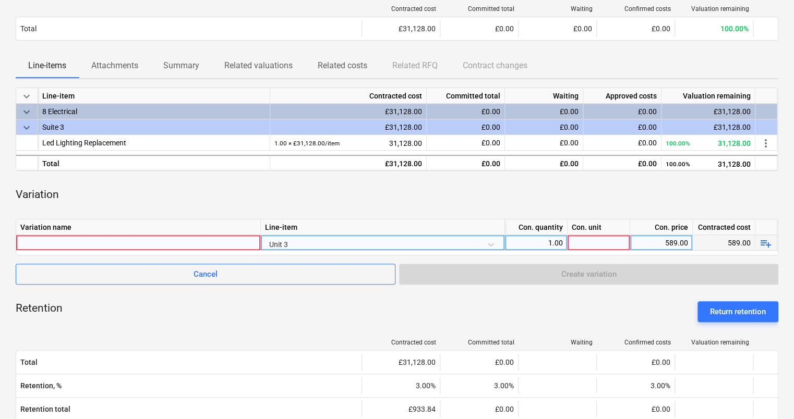
click at [188, 242] on div at bounding box center [138, 242] width 236 height 15
type input "Electrical Variations"
click at [547, 243] on div "1.00" at bounding box center [536, 243] width 54 height 16
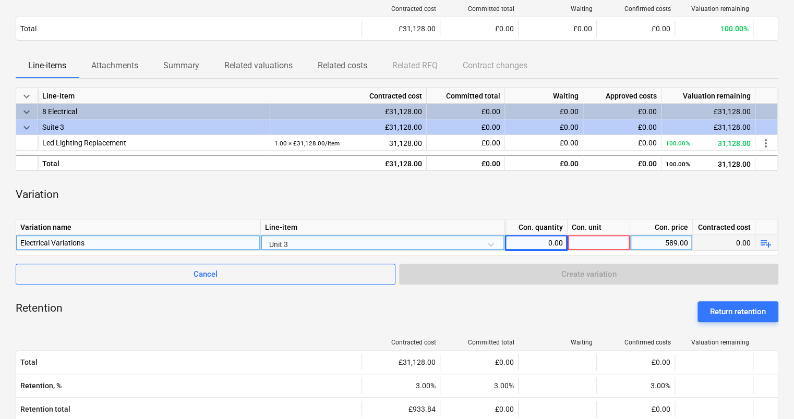
click at [664, 239] on div "589.00" at bounding box center [661, 243] width 54 height 16
drag, startPoint x: 765, startPoint y: 242, endPoint x: 748, endPoint y: 248, distance: 18.1
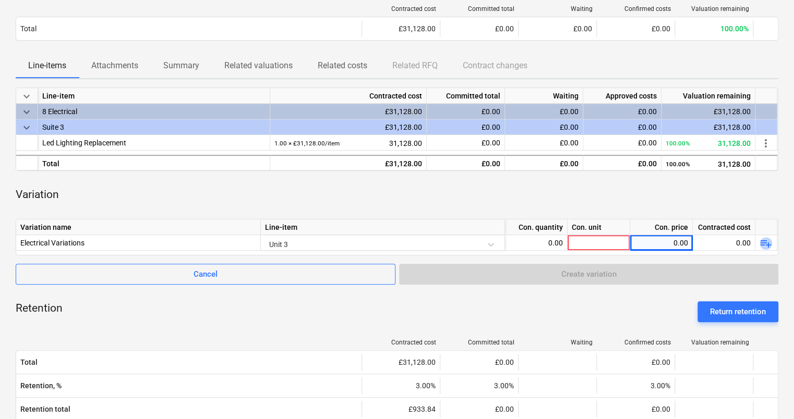
click at [762, 241] on span "playlist_add" at bounding box center [765, 243] width 13 height 13
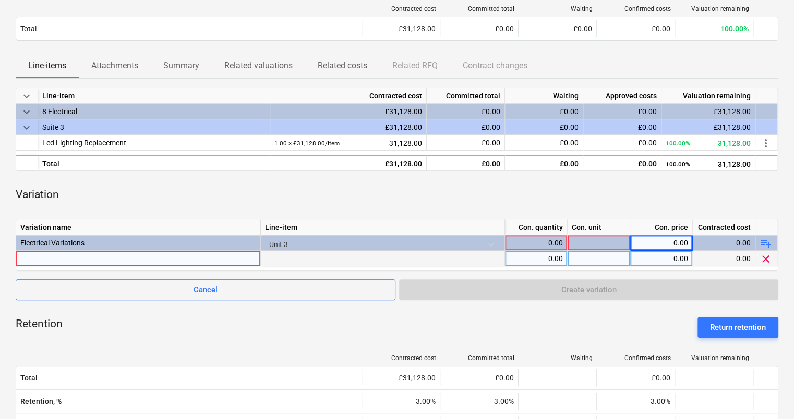
click at [105, 259] on div at bounding box center [138, 258] width 236 height 15
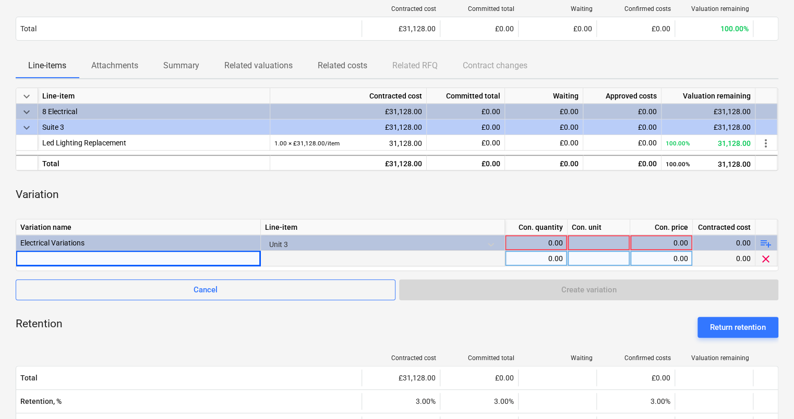
click at [42, 261] on div at bounding box center [138, 258] width 236 height 15
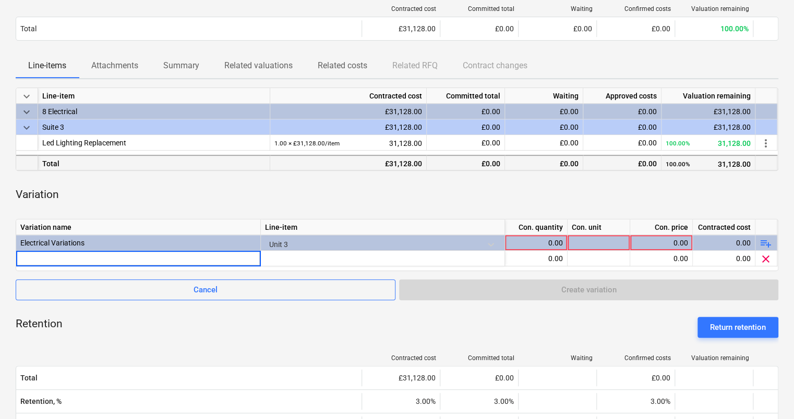
type input "Fire Alarm - Unit 3 - install metal tie wraps through ceiling void to get cable…"
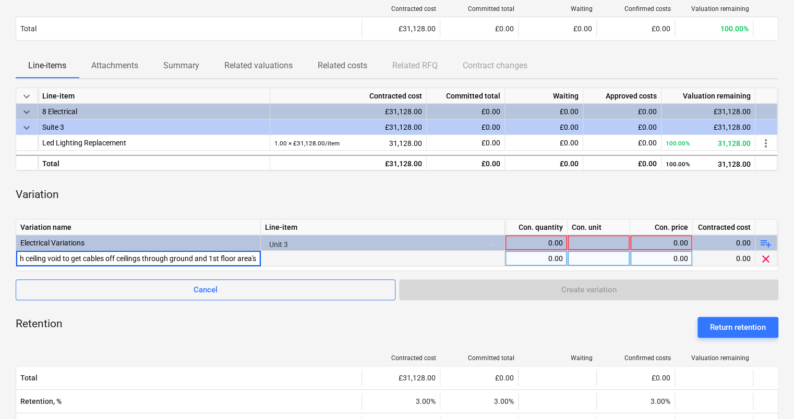
click at [538, 258] on div "0.00" at bounding box center [536, 259] width 54 height 16
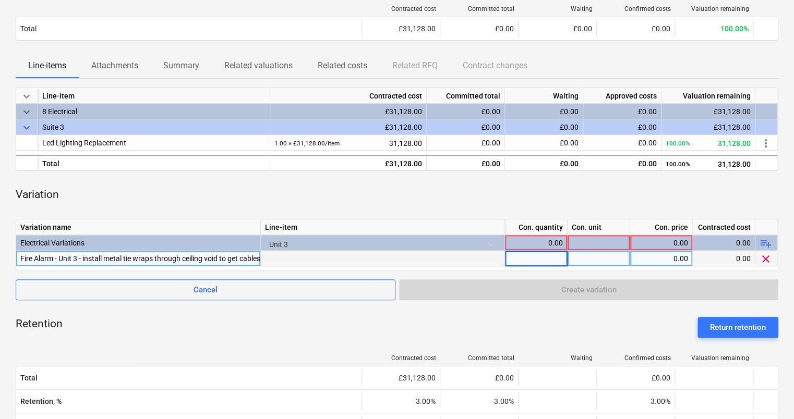
type input "1"
click at [649, 263] on div "0.00" at bounding box center [661, 259] width 54 height 16
type input "948"
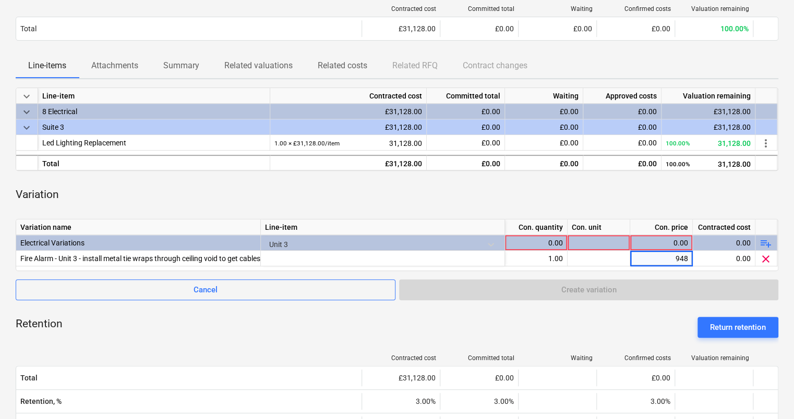
click at [284, 327] on div "Retention Return retention" at bounding box center [397, 328] width 762 height 38
click at [764, 247] on span "playlist_add" at bounding box center [765, 243] width 13 height 13
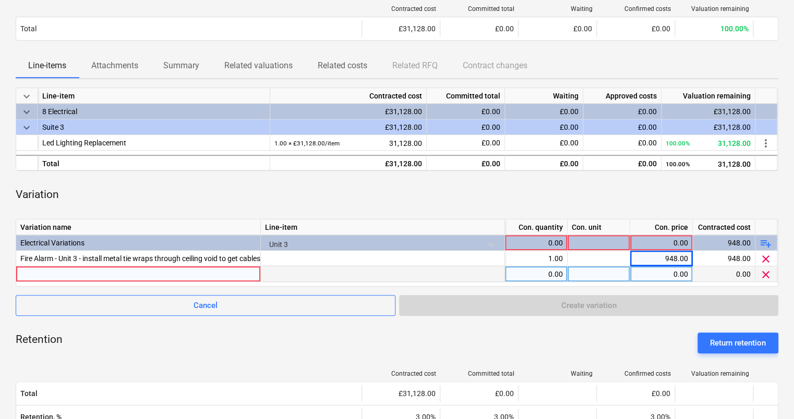
click at [112, 273] on div at bounding box center [138, 273] width 236 height 15
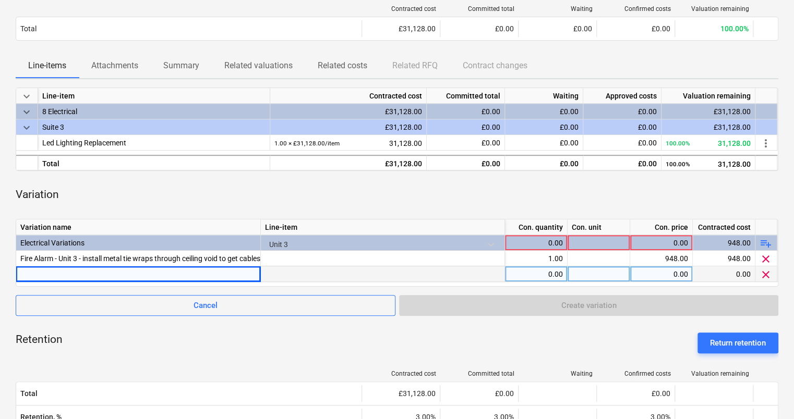
click at [67, 272] on div at bounding box center [138, 273] width 236 height 15
type input "Unit 3 - Replace 2 nr socket outlets with black type and add 1 nr socket chased…"
click at [531, 266] on div "0.00" at bounding box center [536, 274] width 54 height 16
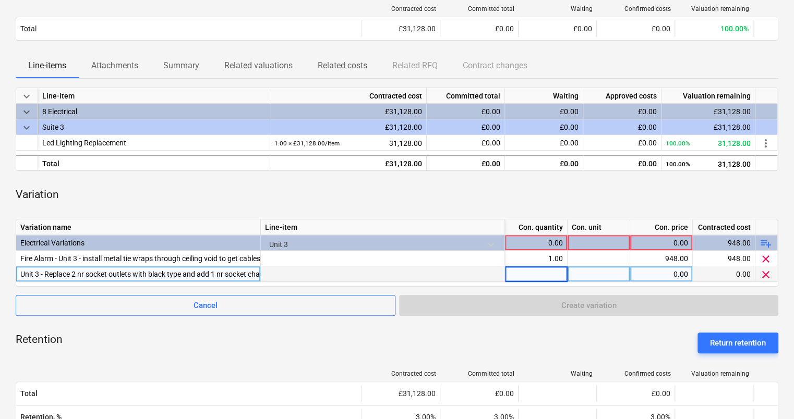
type input "1"
click at [664, 277] on div "0.00" at bounding box center [661, 274] width 54 height 16
type input "589"
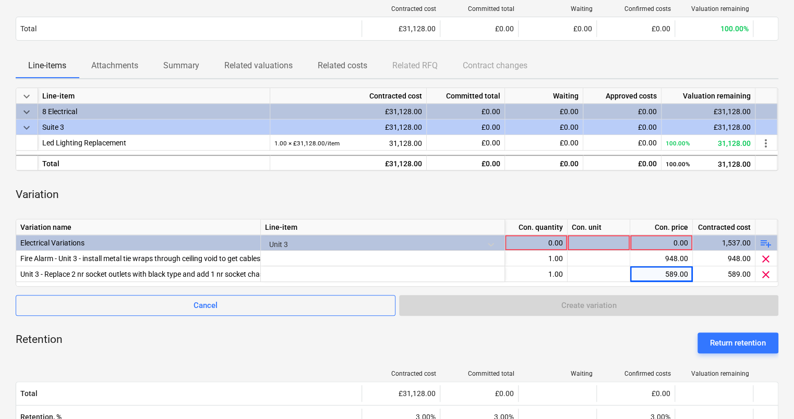
click at [766, 241] on span "playlist_add" at bounding box center [765, 243] width 13 height 13
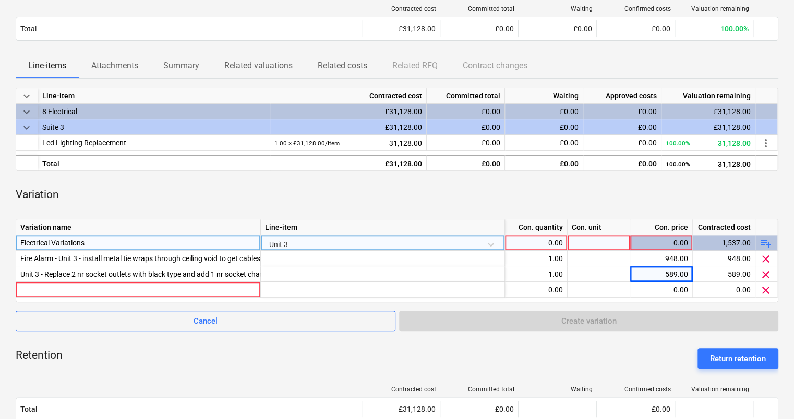
click at [546, 245] on div "0.00" at bounding box center [536, 243] width 54 height 16
type input "1"
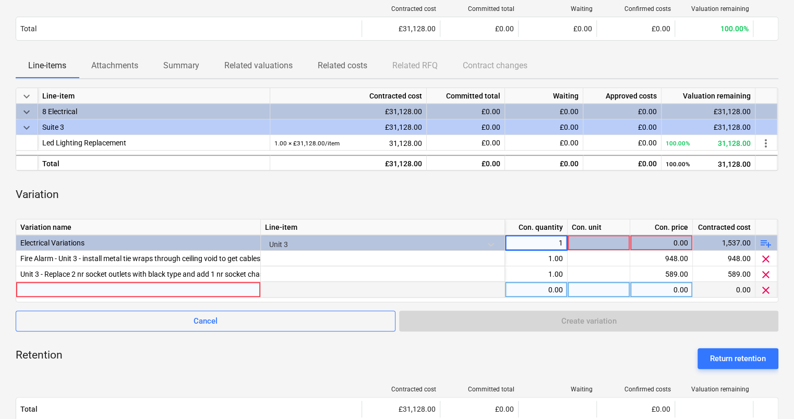
click at [612, 283] on div at bounding box center [598, 290] width 63 height 16
click at [544, 289] on div "0.00" at bounding box center [536, 290] width 54 height 16
type input "1"
click at [669, 284] on div "0.00" at bounding box center [661, 290] width 54 height 16
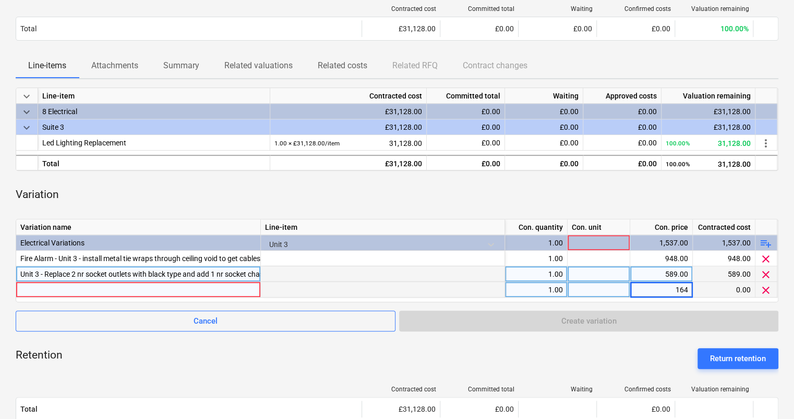
type input "1644"
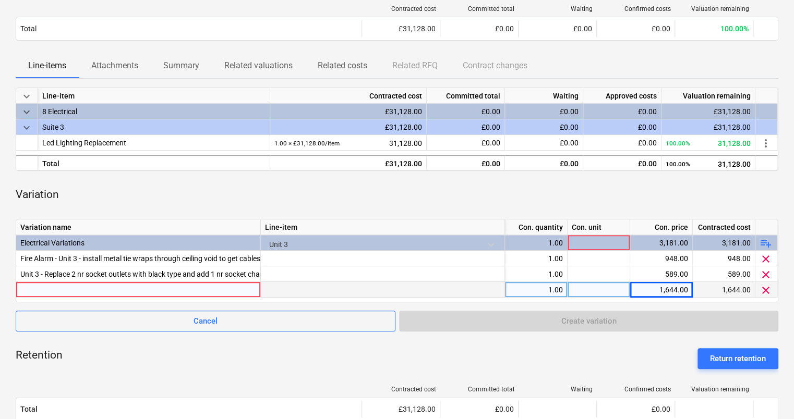
click at [631, 362] on div "Retention Return retention" at bounding box center [397, 359] width 762 height 38
drag, startPoint x: 617, startPoint y: 369, endPoint x: 611, endPoint y: 369, distance: 6.3
click at [614, 369] on div "Retention Return retention" at bounding box center [397, 359] width 762 height 38
click at [581, 292] on div at bounding box center [598, 290] width 63 height 16
click at [196, 288] on div at bounding box center [138, 289] width 236 height 15
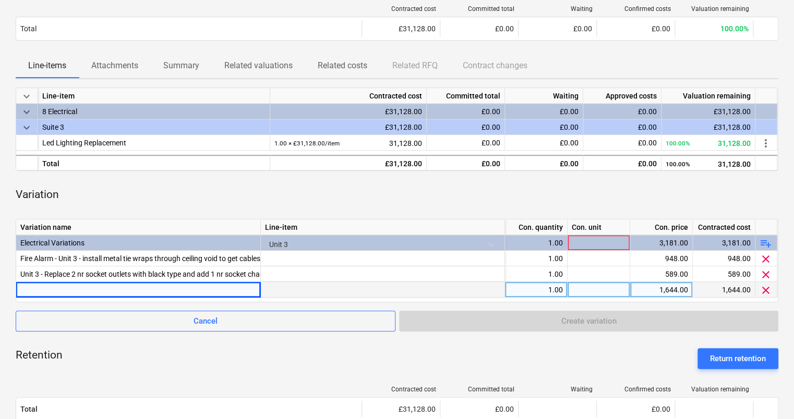
drag, startPoint x: 81, startPoint y: 277, endPoint x: 79, endPoint y: 283, distance: 6.1
click at [81, 277] on div "Unit 3 - Replace 2 nr socket outlets with black type and add 1 nr socket chased…" at bounding box center [138, 273] width 236 height 15
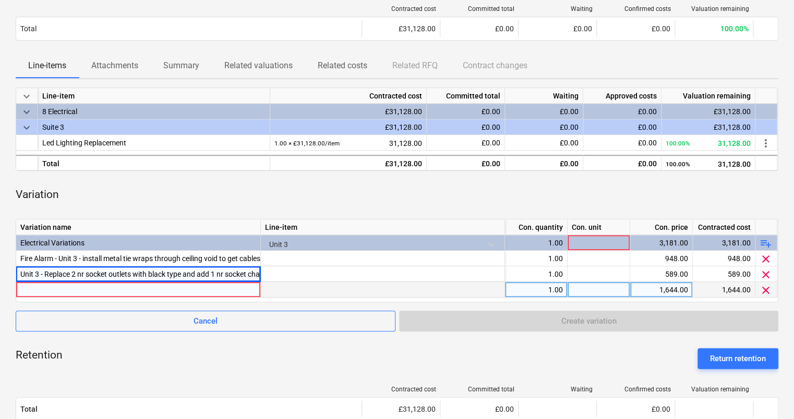
click at [77, 286] on div at bounding box center [138, 289] width 236 height 15
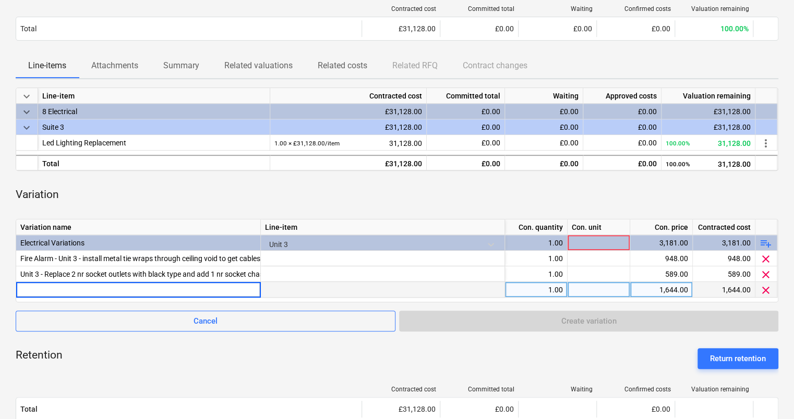
type input "New power to tea-point - Unit 2.3"
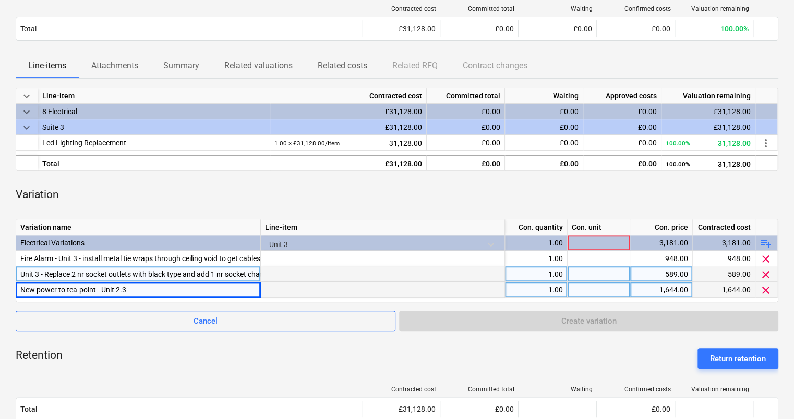
click at [56, 273] on div "Unit 3 - Replace 2 nr socket outlets with black type and add 1 nr socket chased…" at bounding box center [138, 273] width 236 height 15
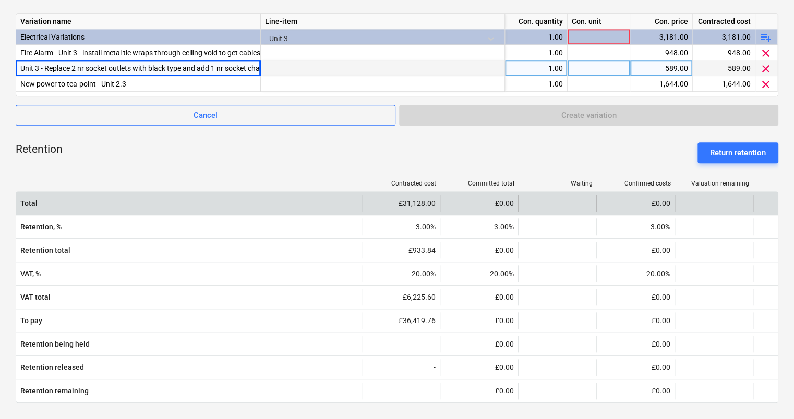
scroll to position [261, 0]
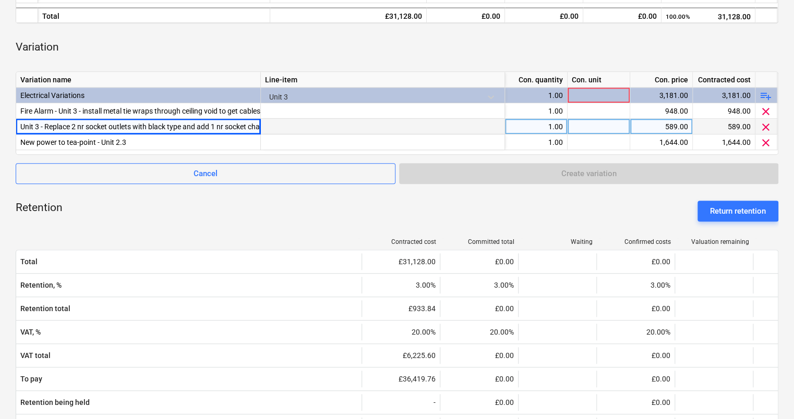
click at [603, 213] on div "Retention Return retention" at bounding box center [397, 211] width 762 height 38
click at [602, 132] on div at bounding box center [598, 127] width 63 height 16
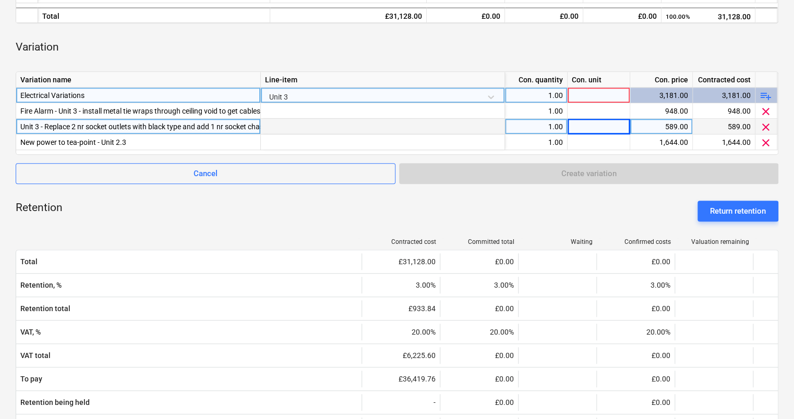
click at [598, 95] on div at bounding box center [598, 96] width 63 height 16
click at [607, 125] on div at bounding box center [598, 127] width 63 height 16
click at [612, 227] on div "Retention Return retention" at bounding box center [397, 211] width 762 height 38
click at [544, 179] on div "Cancel Create variation" at bounding box center [397, 173] width 762 height 21
click at [596, 95] on div at bounding box center [598, 96] width 63 height 16
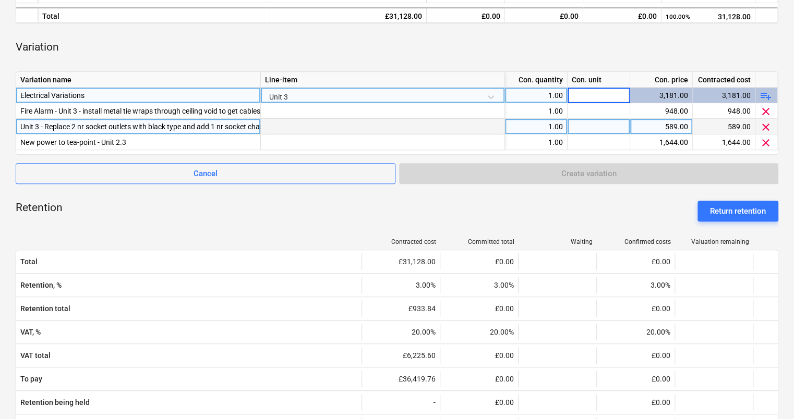
type input "1"
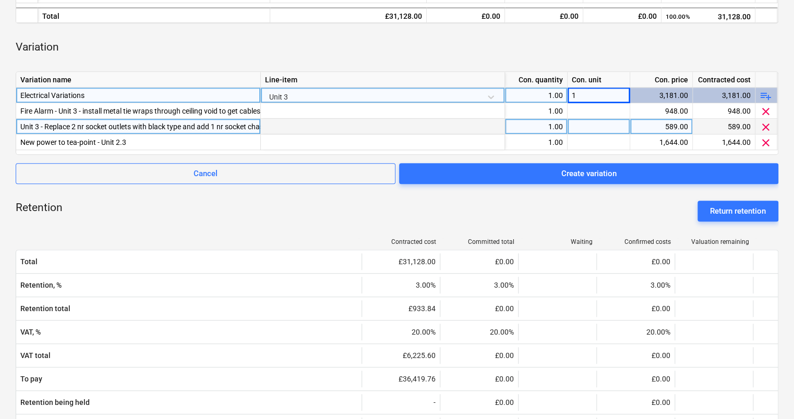
click at [605, 124] on div at bounding box center [598, 127] width 63 height 16
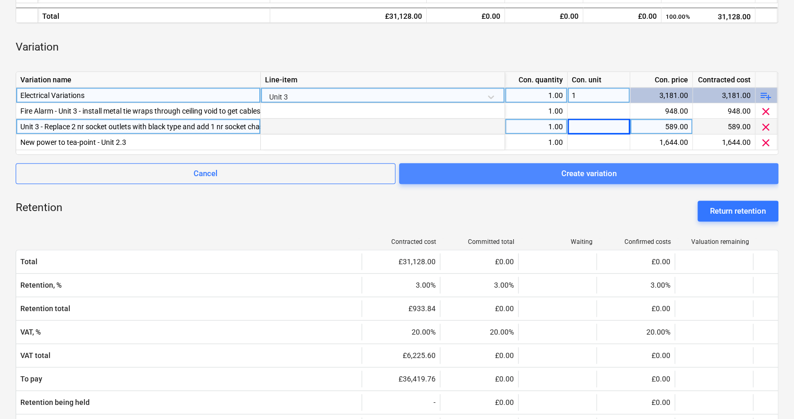
click at [590, 176] on div "Create variation" at bounding box center [588, 174] width 55 height 14
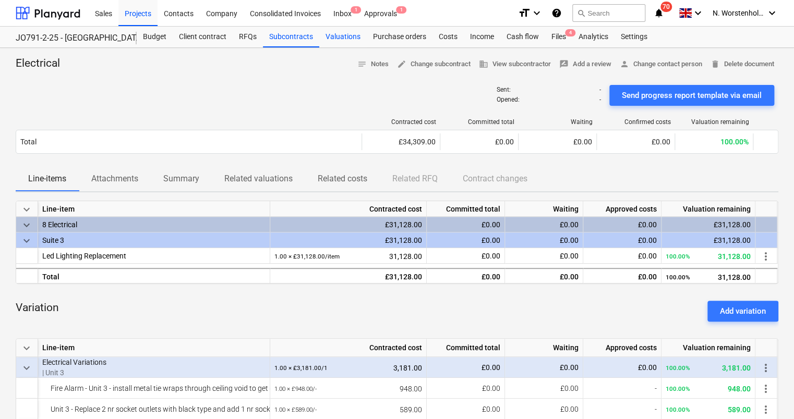
click at [335, 40] on div "Valuations" at bounding box center [342, 37] width 47 height 21
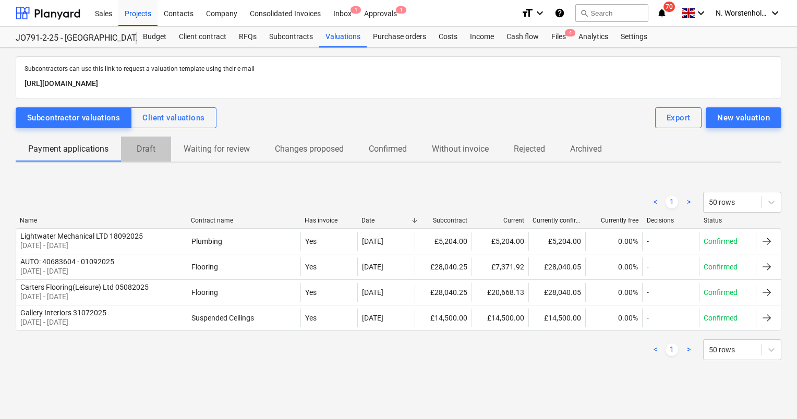
click at [148, 150] on p "Draft" at bounding box center [146, 149] width 25 height 13
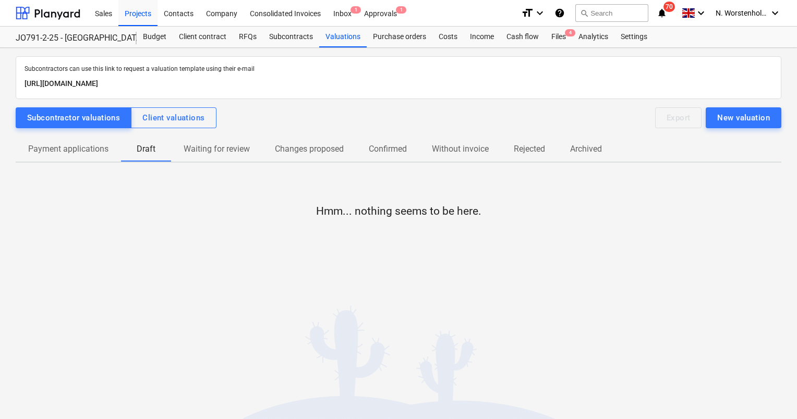
click at [89, 150] on p "Payment applications" at bounding box center [68, 149] width 80 height 13
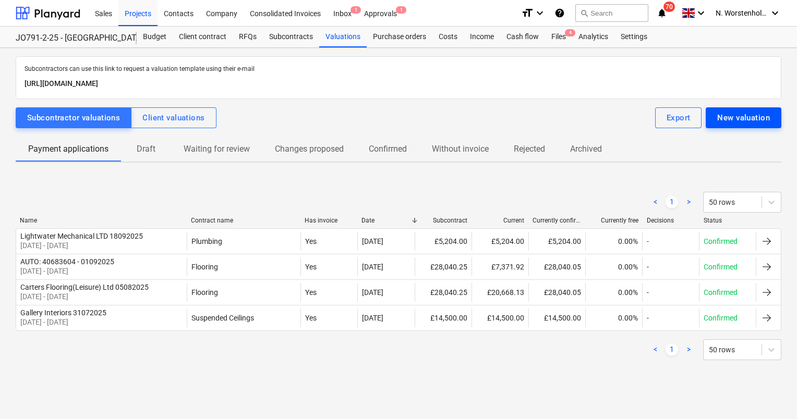
click at [724, 111] on div "New valuation" at bounding box center [743, 118] width 53 height 14
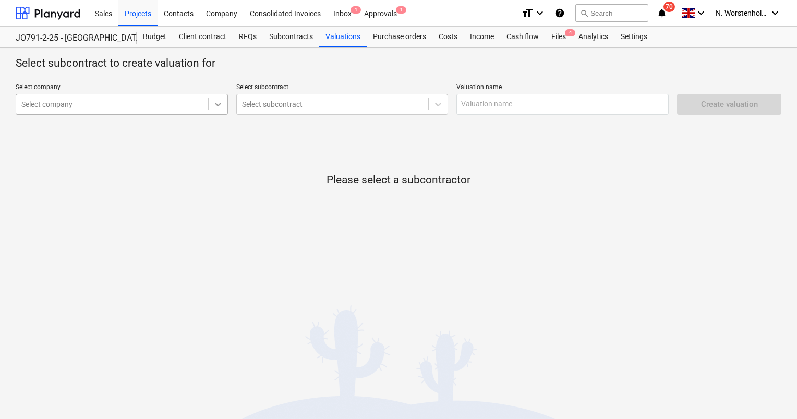
click at [222, 105] on icon at bounding box center [218, 104] width 10 height 10
click at [150, 107] on div at bounding box center [111, 104] width 181 height 10
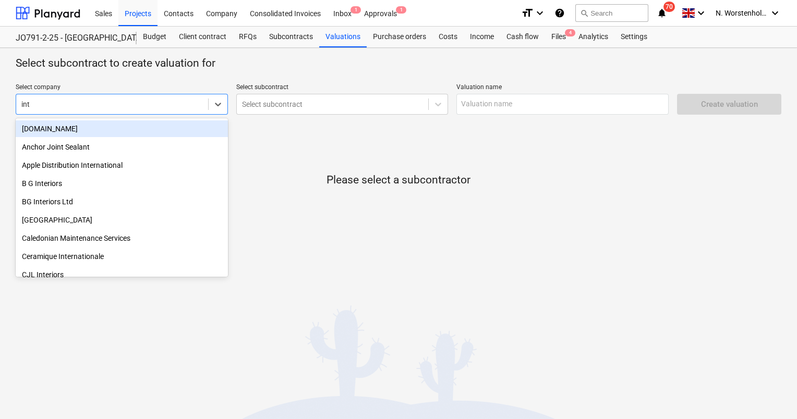
type input "inta"
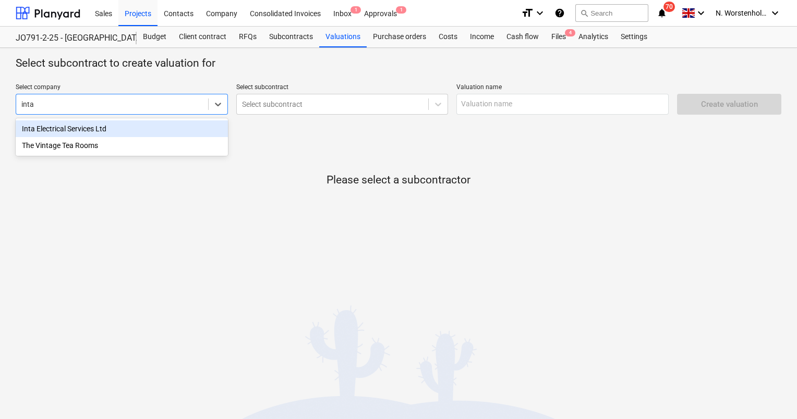
click at [99, 131] on div "Inta Electrical Services Ltd" at bounding box center [122, 128] width 212 height 17
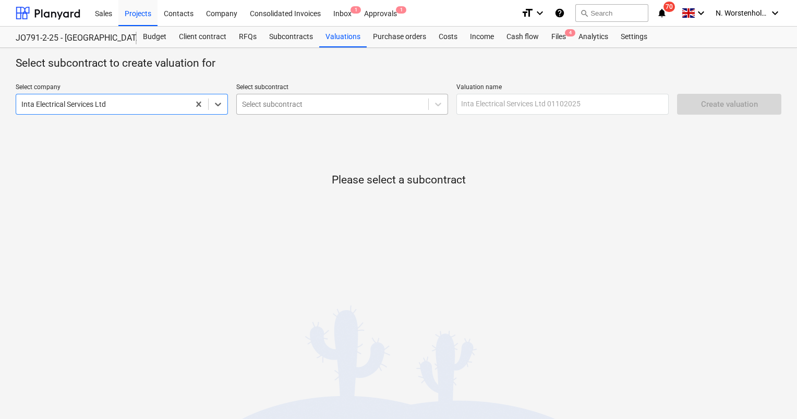
click at [281, 100] on div at bounding box center [332, 104] width 181 height 10
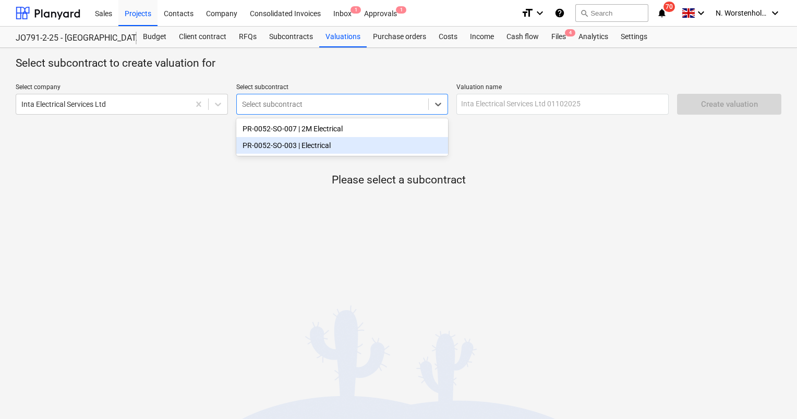
click at [289, 144] on div "PR-0052-SO-003 | Electrical" at bounding box center [342, 145] width 212 height 17
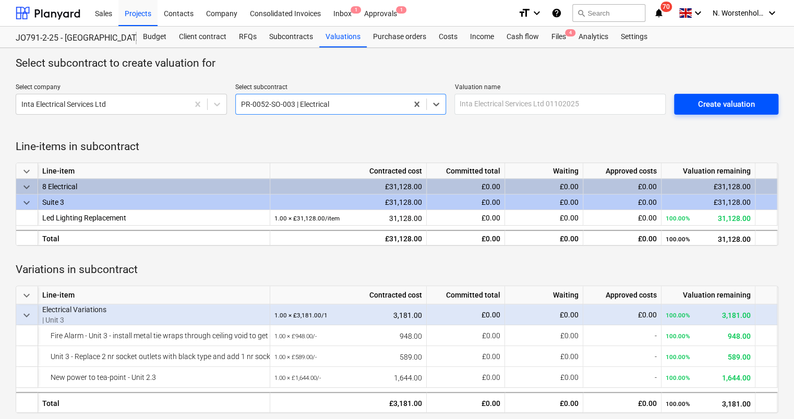
click at [722, 99] on div "Create valuation" at bounding box center [726, 105] width 57 height 14
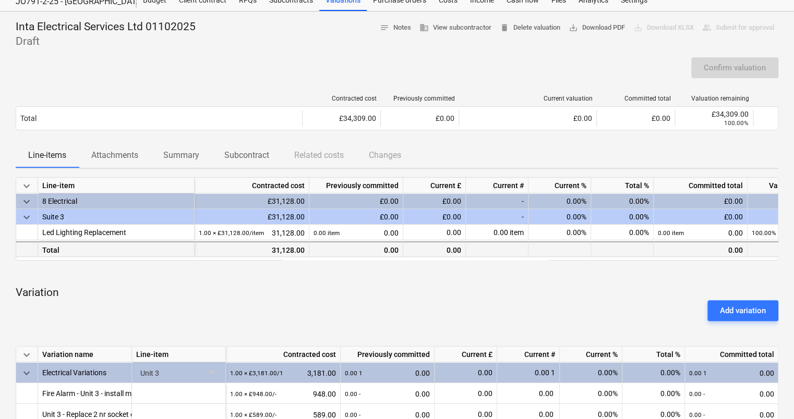
scroll to position [104, 0]
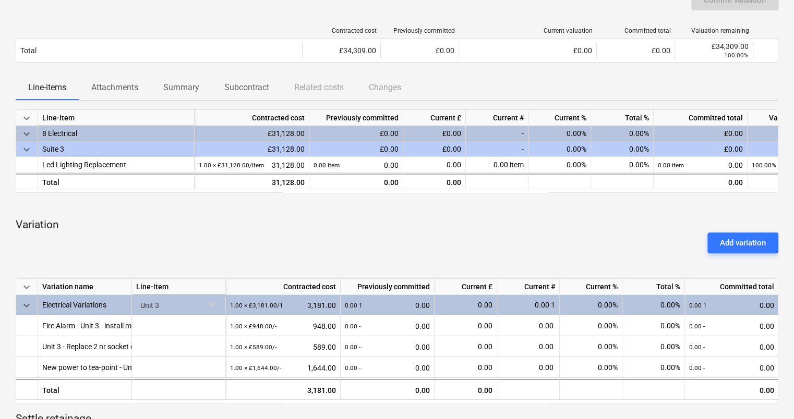
click at [558, 133] on div "0.00%" at bounding box center [559, 134] width 63 height 16
click at [532, 212] on div "keyboard_arrow_down Line-item Contracted cost Previously committed Current £ Cu…" at bounding box center [397, 291] width 762 height 362
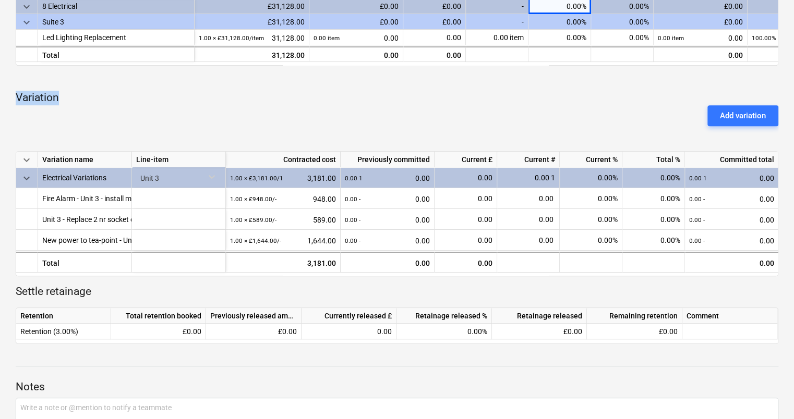
scroll to position [261, 0]
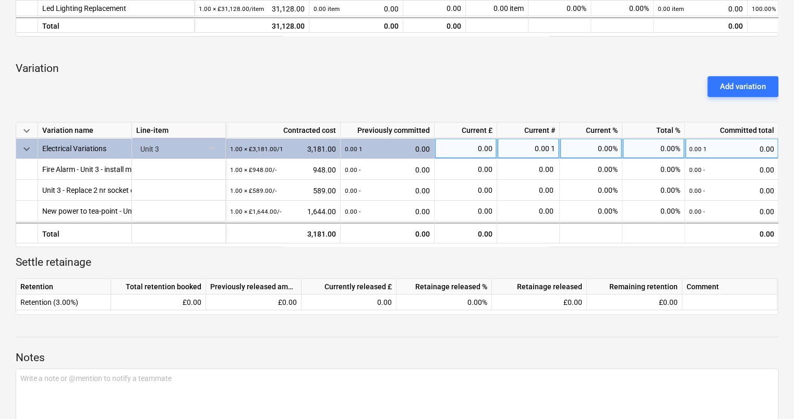
click at [589, 154] on div "0.00%" at bounding box center [591, 148] width 63 height 21
type input "100"
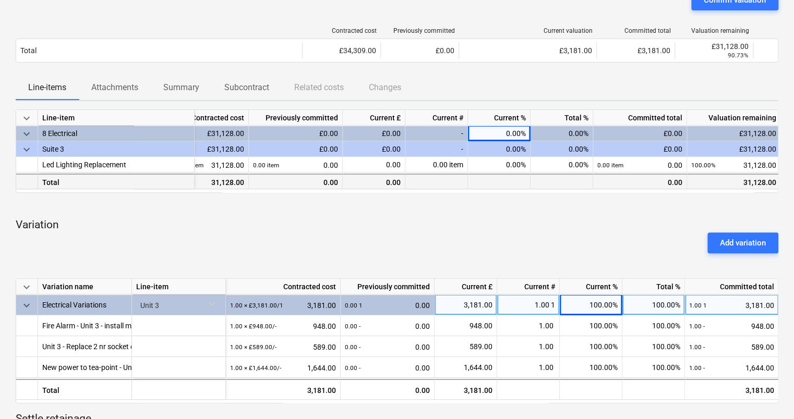
scroll to position [0, 64]
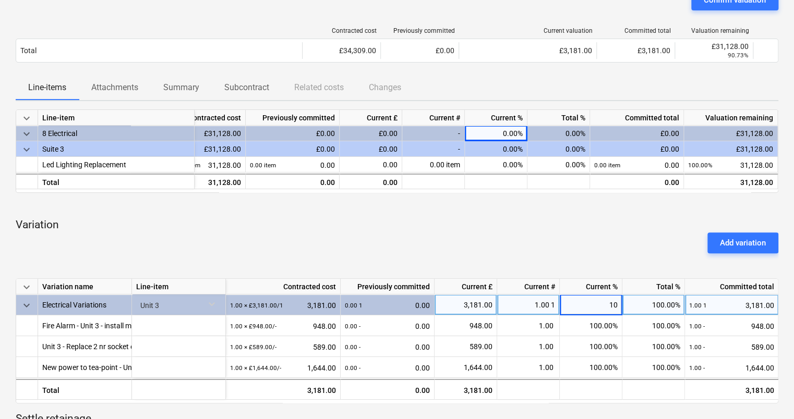
type input "100"
click at [547, 133] on div "0.00%" at bounding box center [558, 134] width 63 height 16
click at [502, 132] on div "0.00%" at bounding box center [496, 134] width 63 height 16
click at [486, 200] on div "keyboard_arrow_down Line-item Contracted cost Previously committed Current £ Cu…" at bounding box center [397, 291] width 762 height 362
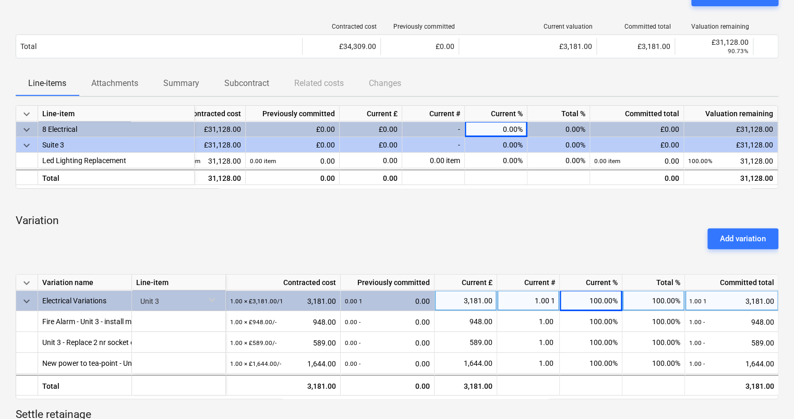
scroll to position [104, 0]
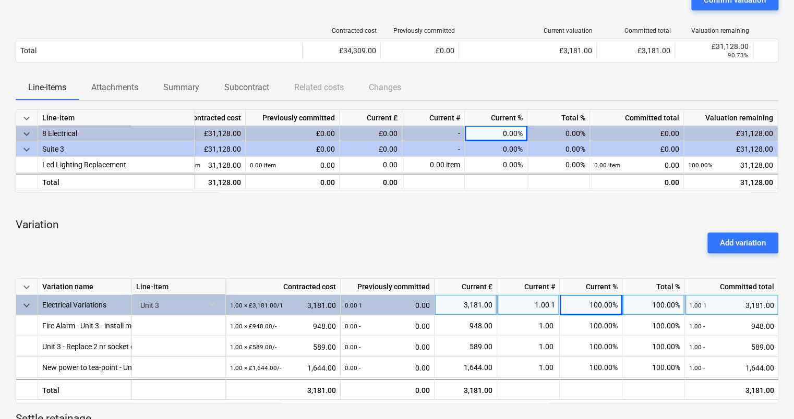
click at [574, 212] on div "keyboard_arrow_down Line-item Contracted cost Previously committed Current £ Cu…" at bounding box center [397, 291] width 762 height 362
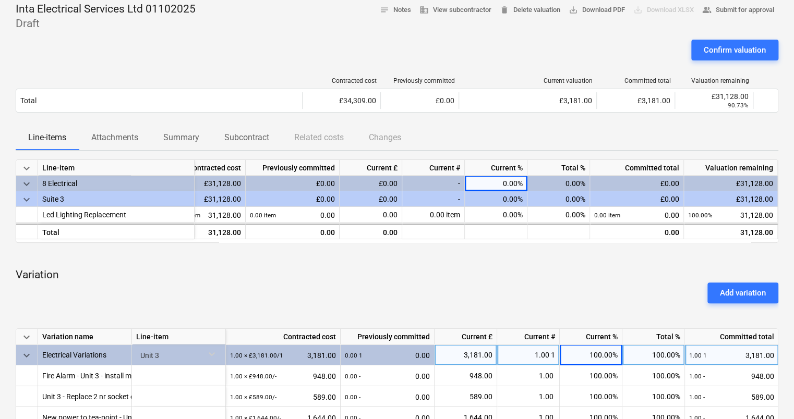
scroll to position [0, 0]
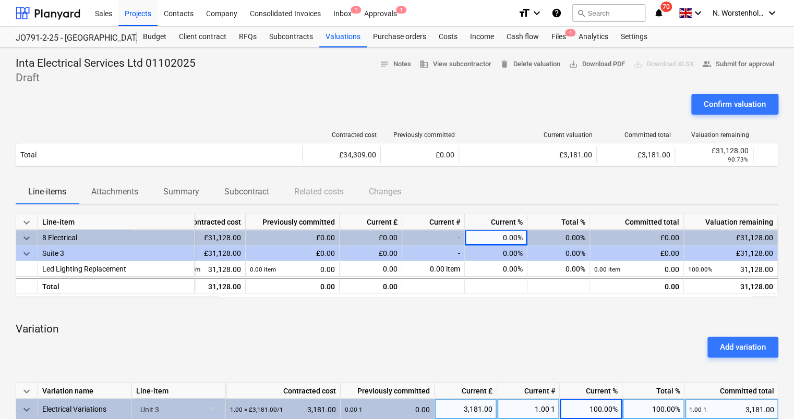
click at [573, 237] on div "0.00%" at bounding box center [558, 238] width 63 height 16
click at [565, 239] on div "0.00%" at bounding box center [558, 238] width 63 height 16
click at [574, 237] on div "0.00%" at bounding box center [558, 238] width 63 height 16
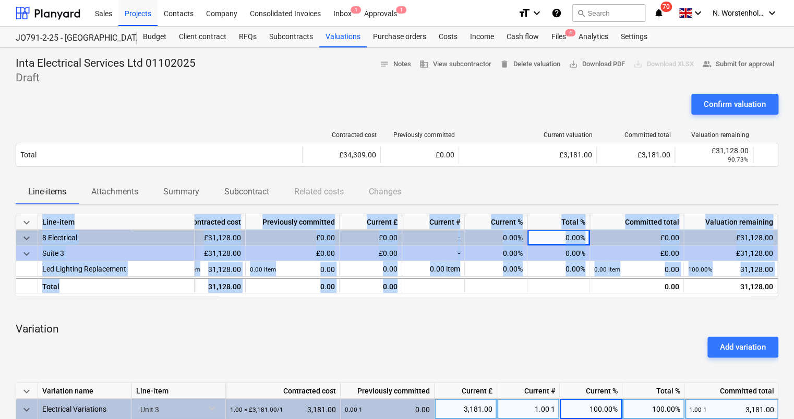
drag, startPoint x: 574, startPoint y: 237, endPoint x: 596, endPoint y: 294, distance: 60.2
click at [596, 294] on div "keyboard_arrow_down Line-item Contracted cost Previously committed Current £ Cu…" at bounding box center [397, 255] width 762 height 83
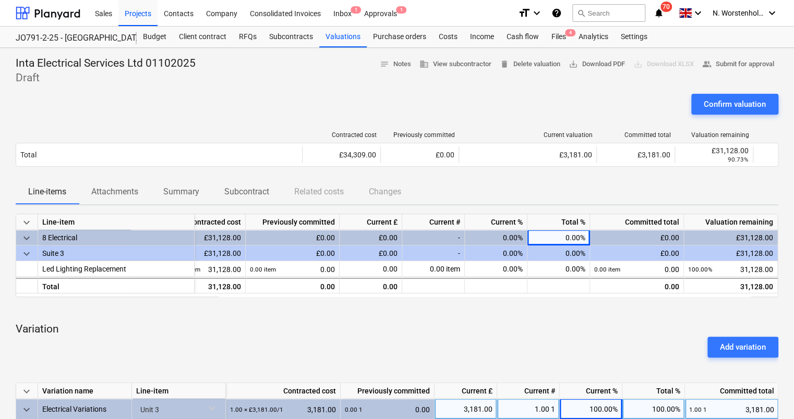
drag, startPoint x: 596, startPoint y: 294, endPoint x: 643, endPoint y: 329, distance: 58.8
click at [642, 330] on p "Variation" at bounding box center [397, 329] width 762 height 15
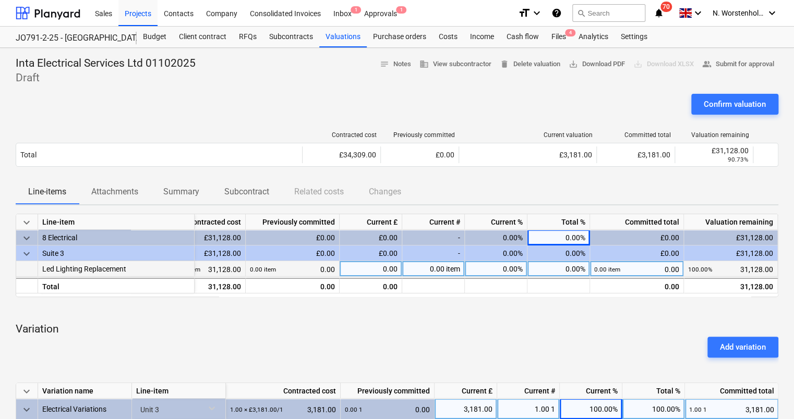
scroll to position [52, 0]
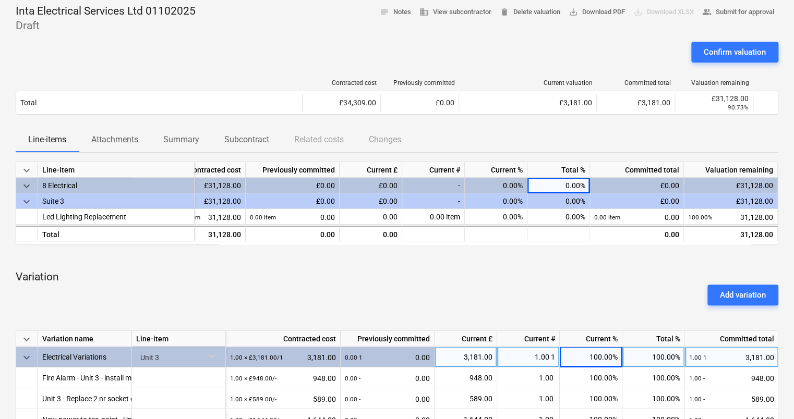
click at [625, 273] on p "Variation" at bounding box center [397, 277] width 762 height 15
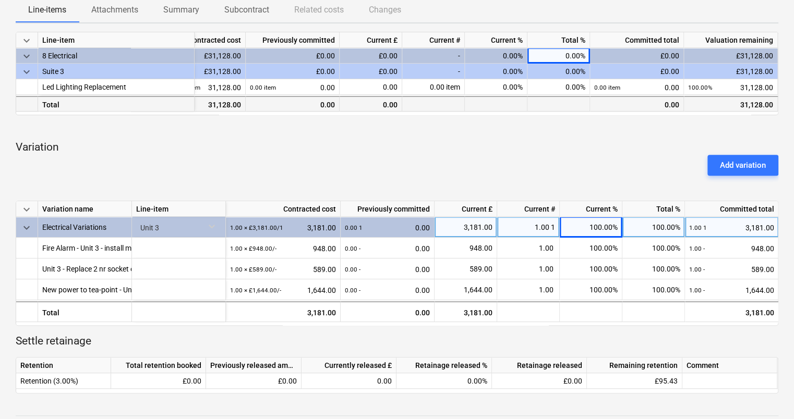
scroll to position [0, 0]
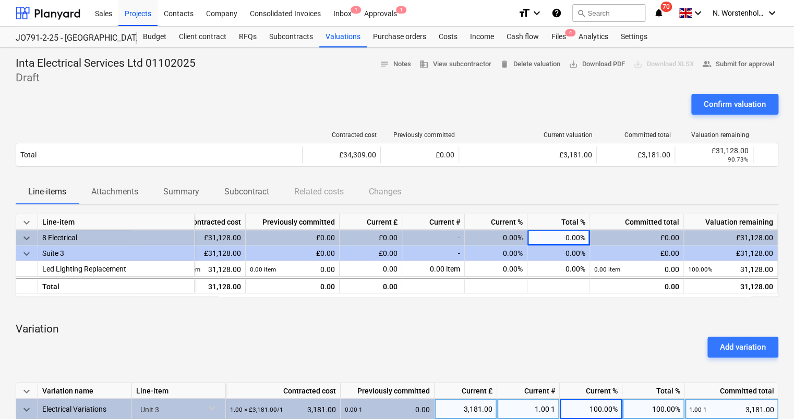
click at [580, 237] on div "0.00%" at bounding box center [558, 238] width 63 height 16
drag, startPoint x: 581, startPoint y: 237, endPoint x: 552, endPoint y: 236, distance: 29.7
click at [552, 236] on div "0.00%" at bounding box center [558, 238] width 63 height 16
drag, startPoint x: 552, startPoint y: 236, endPoint x: 572, endPoint y: 244, distance: 21.3
click at [572, 244] on div "0.00%" at bounding box center [558, 238] width 63 height 16
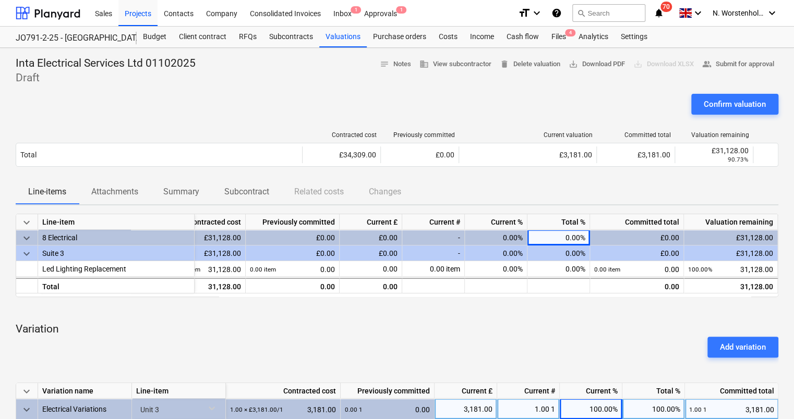
click at [574, 258] on div "0.00%" at bounding box center [558, 254] width 63 height 16
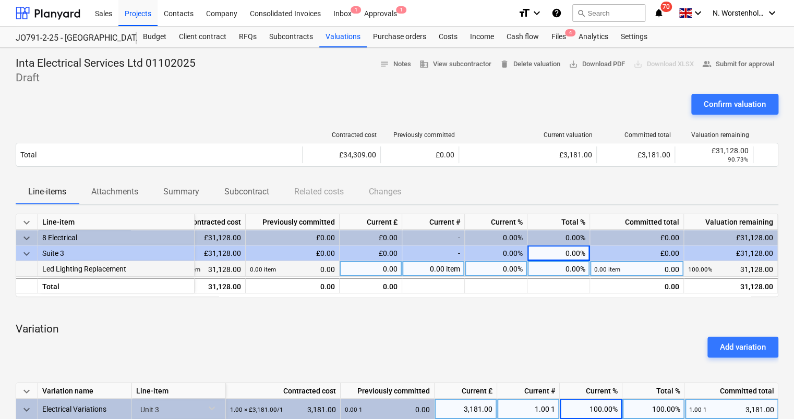
click at [575, 269] on div "0.00%" at bounding box center [558, 269] width 63 height 16
type input "100"
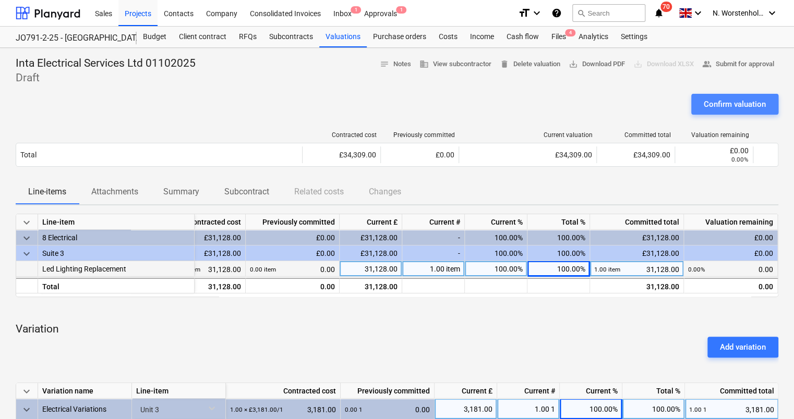
click at [730, 102] on div "Confirm valuation" at bounding box center [735, 105] width 62 height 14
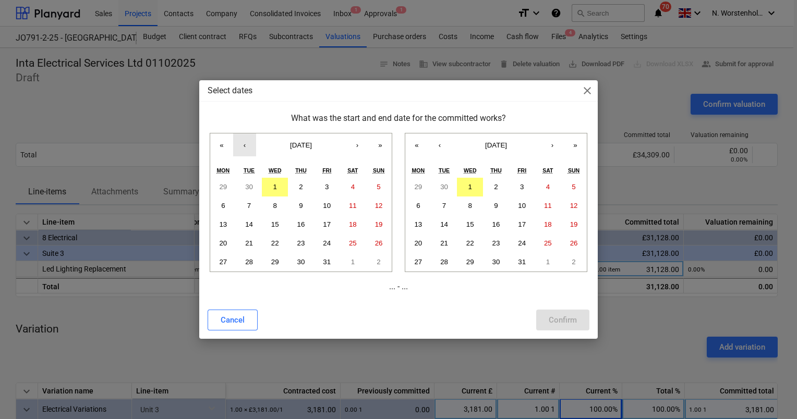
click at [246, 145] on button "‹" at bounding box center [244, 145] width 23 height 23
click at [250, 147] on button "‹" at bounding box center [244, 145] width 23 height 23
click at [231, 207] on button "4" at bounding box center [223, 206] width 26 height 19
click at [328, 261] on abbr "29" at bounding box center [327, 262] width 8 height 8
click at [220, 201] on button "4" at bounding box center [223, 206] width 26 height 19
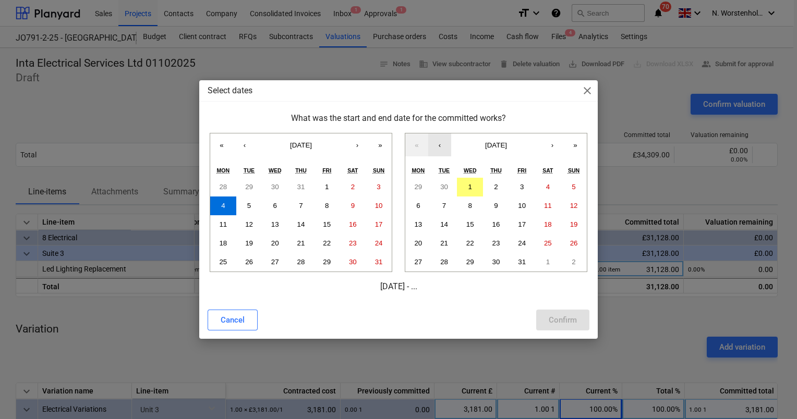
click at [443, 142] on button "‹" at bounding box center [439, 145] width 23 height 23
click at [522, 258] on abbr "29" at bounding box center [522, 262] width 8 height 8
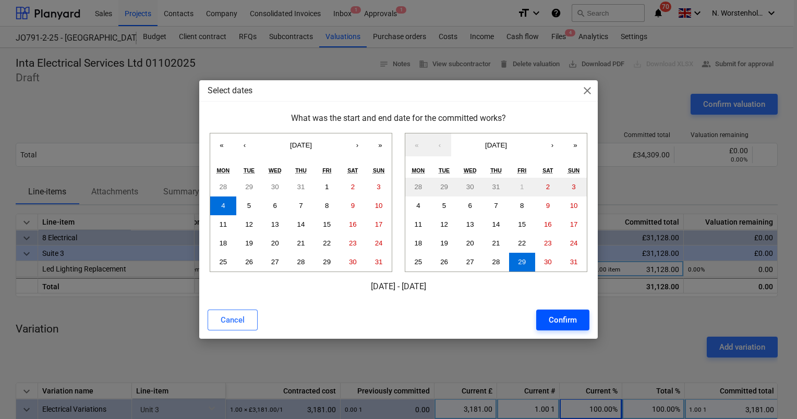
click at [555, 319] on div "Confirm" at bounding box center [563, 320] width 28 height 14
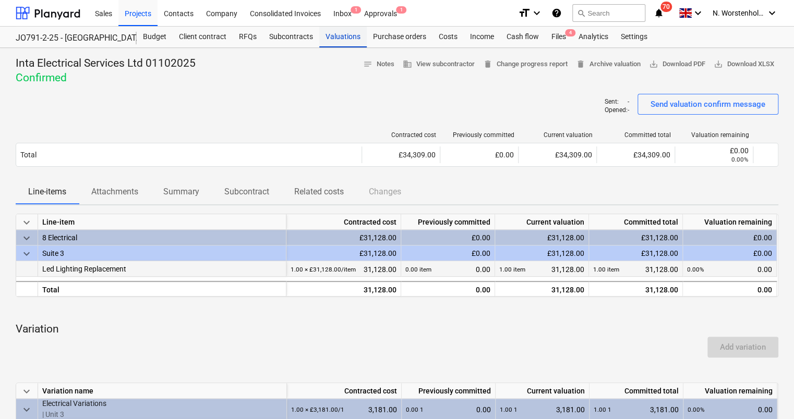
click at [337, 41] on div "Valuations" at bounding box center [342, 37] width 47 height 21
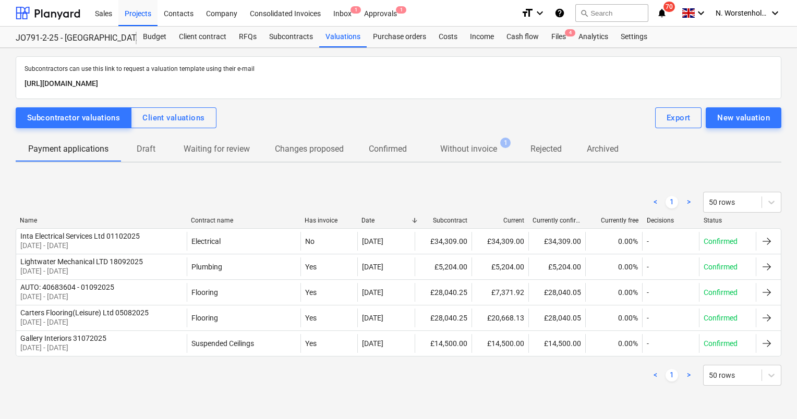
click at [575, 372] on div "< 1 > 50 rows" at bounding box center [399, 375] width 766 height 21
click at [75, 114] on div "Subcontractor valuations" at bounding box center [73, 118] width 93 height 14
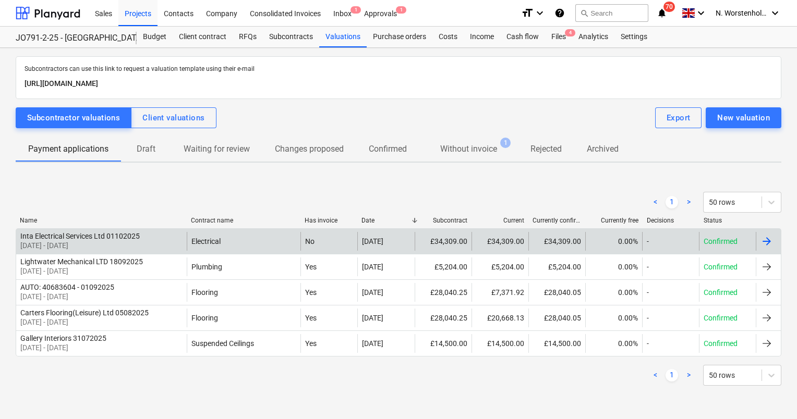
click at [72, 236] on div "Inta Electrical Services Ltd 01102025" at bounding box center [79, 236] width 119 height 8
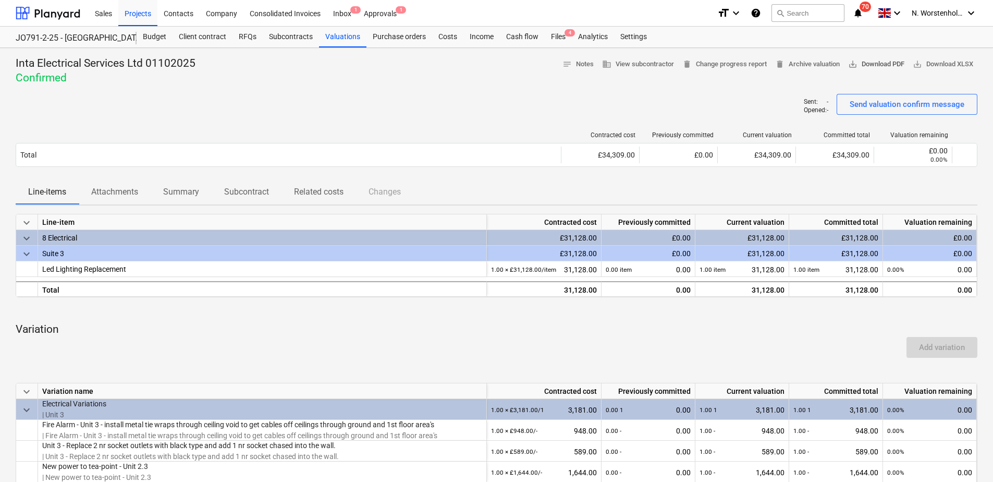
click at [796, 63] on span "save_alt Download PDF" at bounding box center [877, 64] width 56 height 12
